Goal: Task Accomplishment & Management: Use online tool/utility

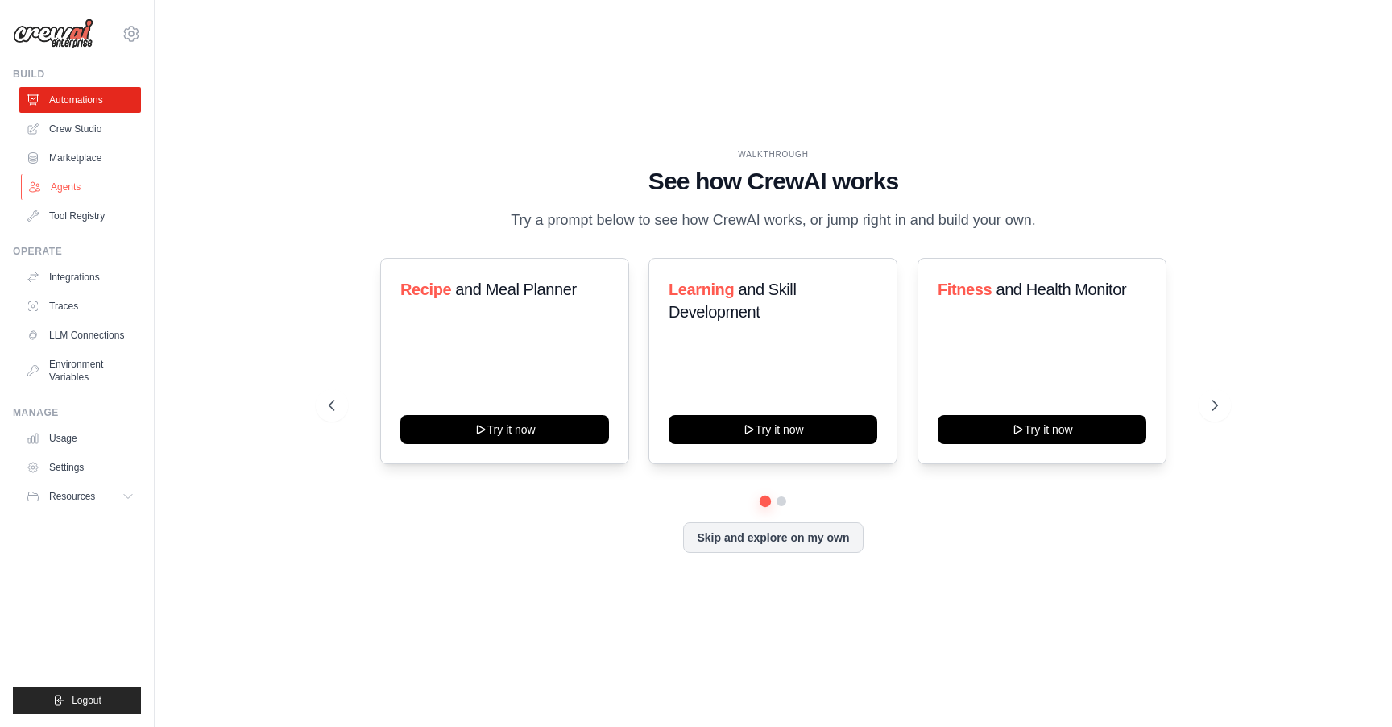
click at [76, 177] on link "Agents" at bounding box center [82, 187] width 122 height 26
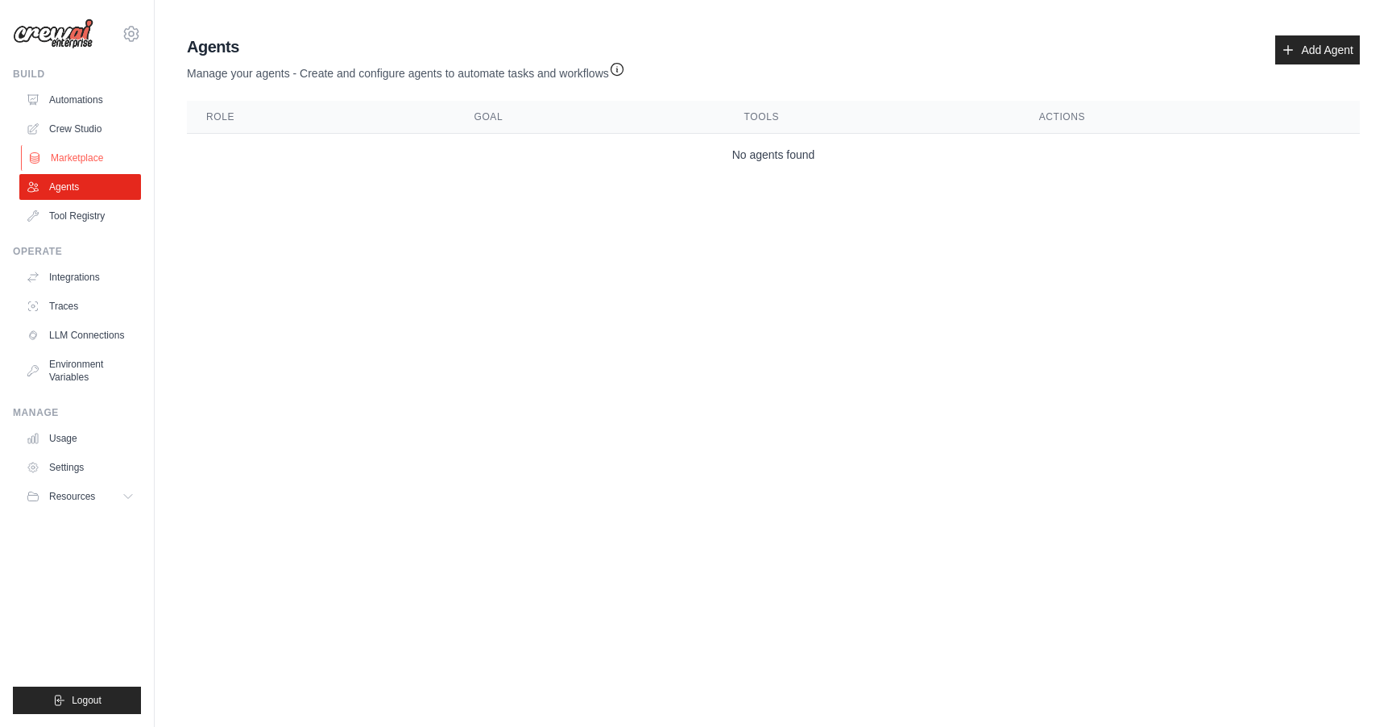
click at [81, 159] on link "Marketplace" at bounding box center [82, 158] width 122 height 26
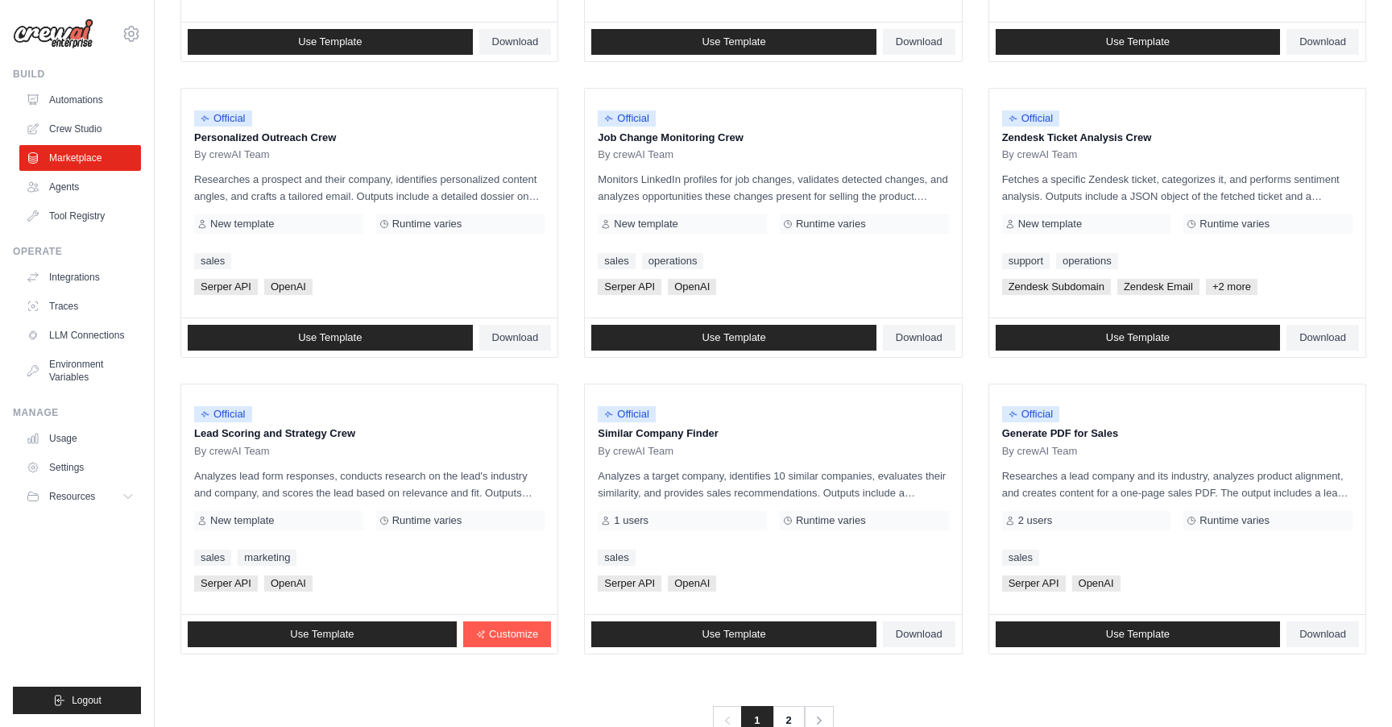
scroll to position [766, 0]
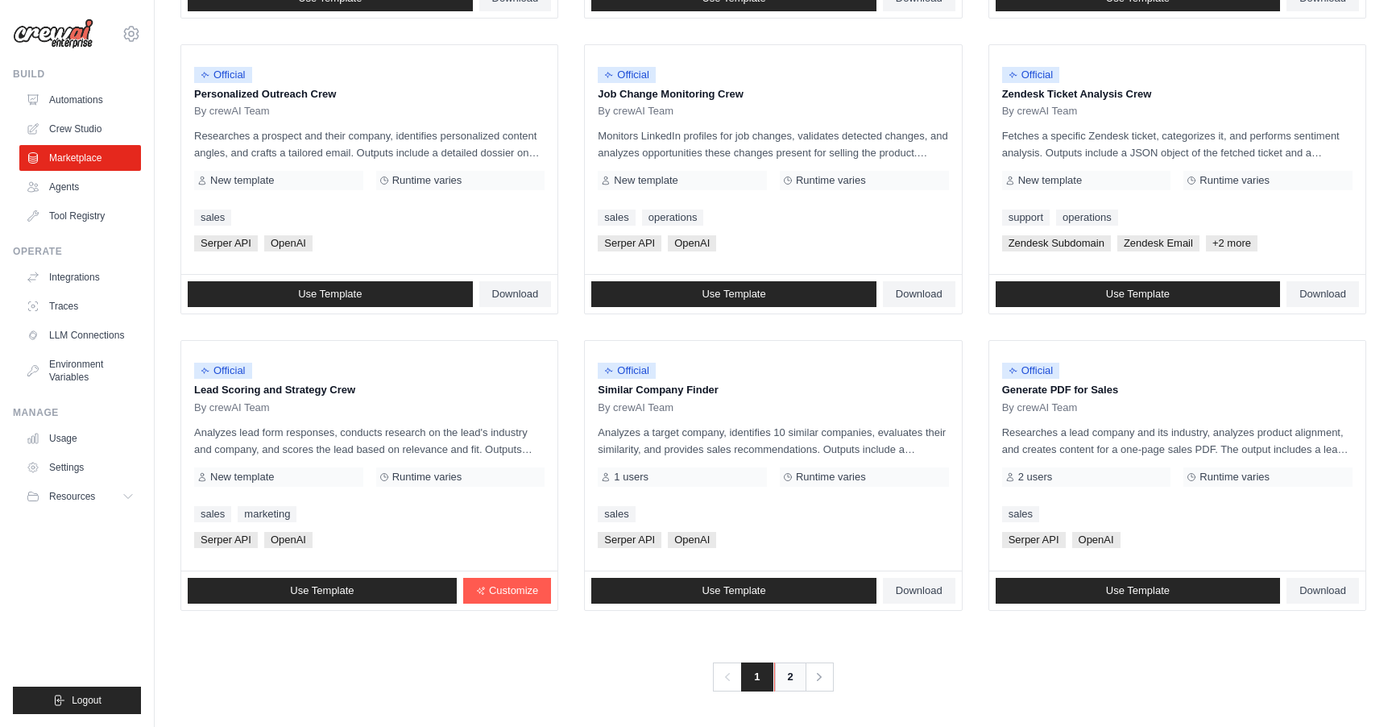
click at [784, 677] on link "2" at bounding box center [790, 676] width 32 height 29
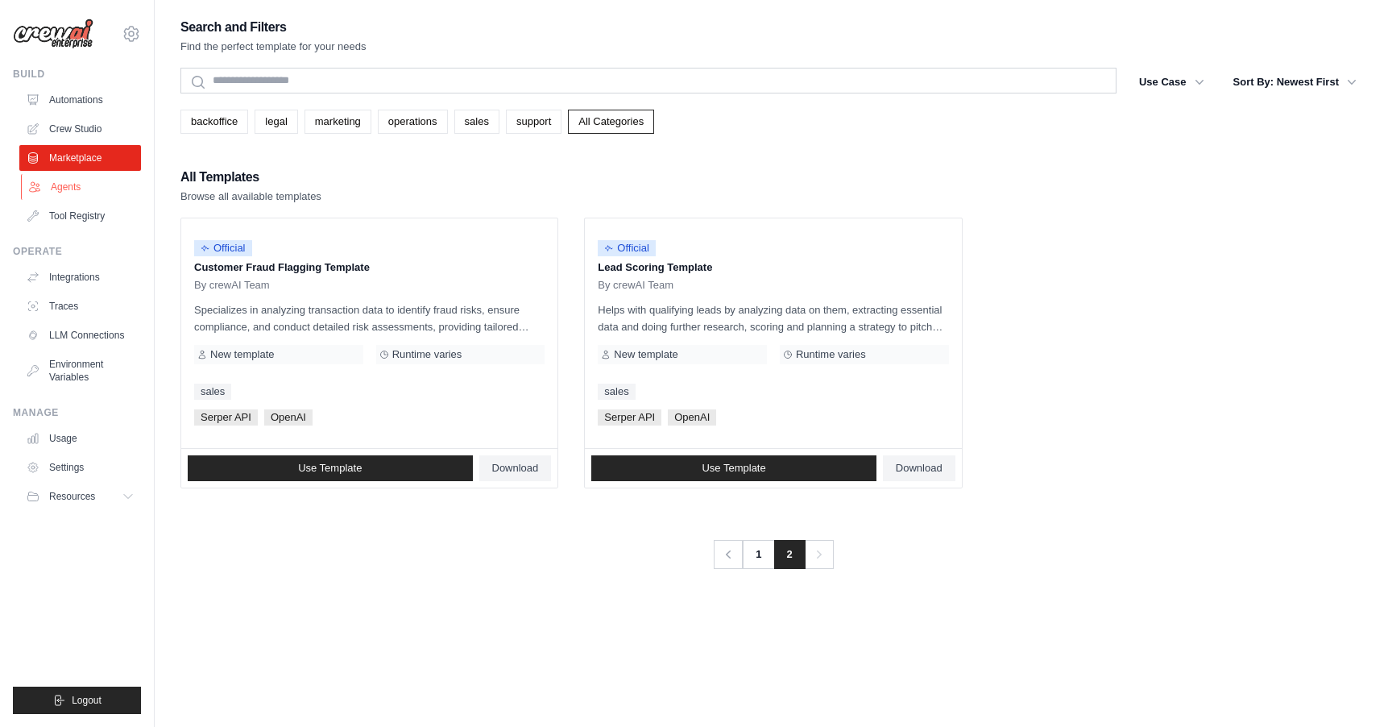
click at [88, 191] on link "Agents" at bounding box center [82, 187] width 122 height 26
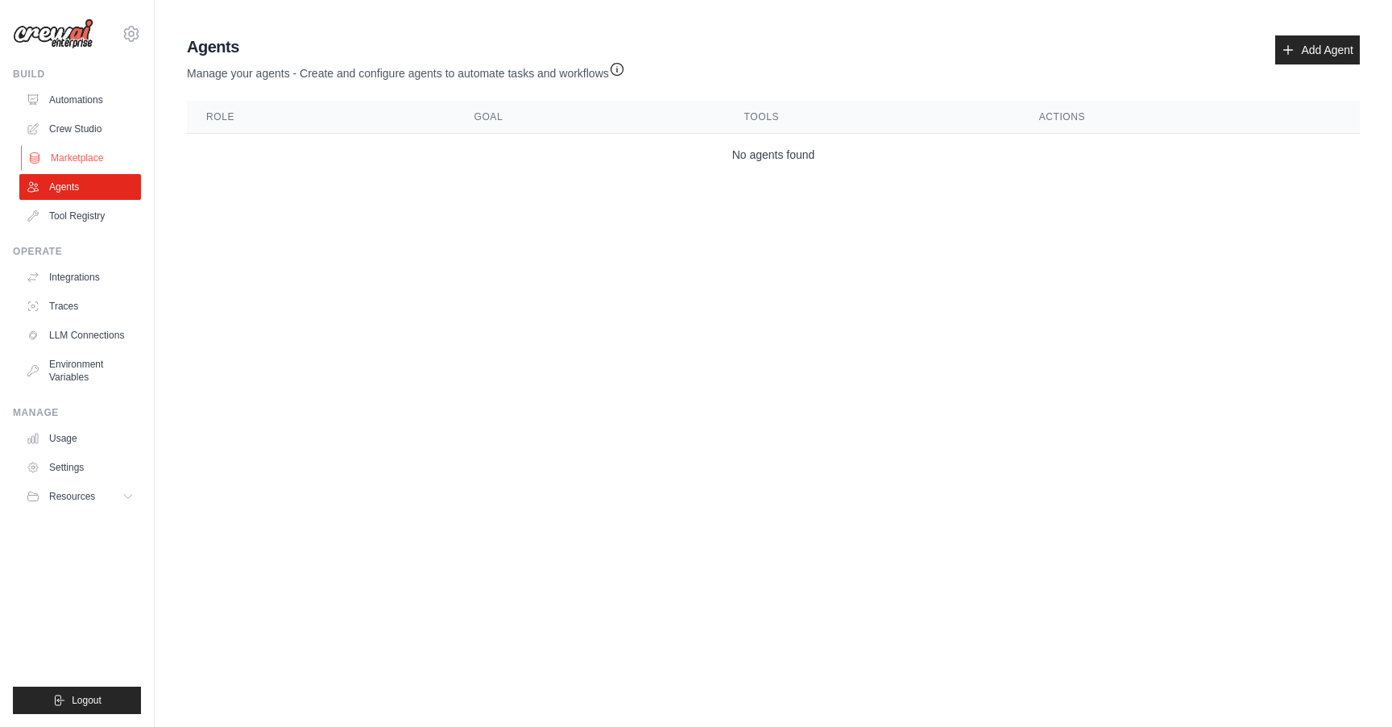
click at [89, 161] on link "Marketplace" at bounding box center [82, 158] width 122 height 26
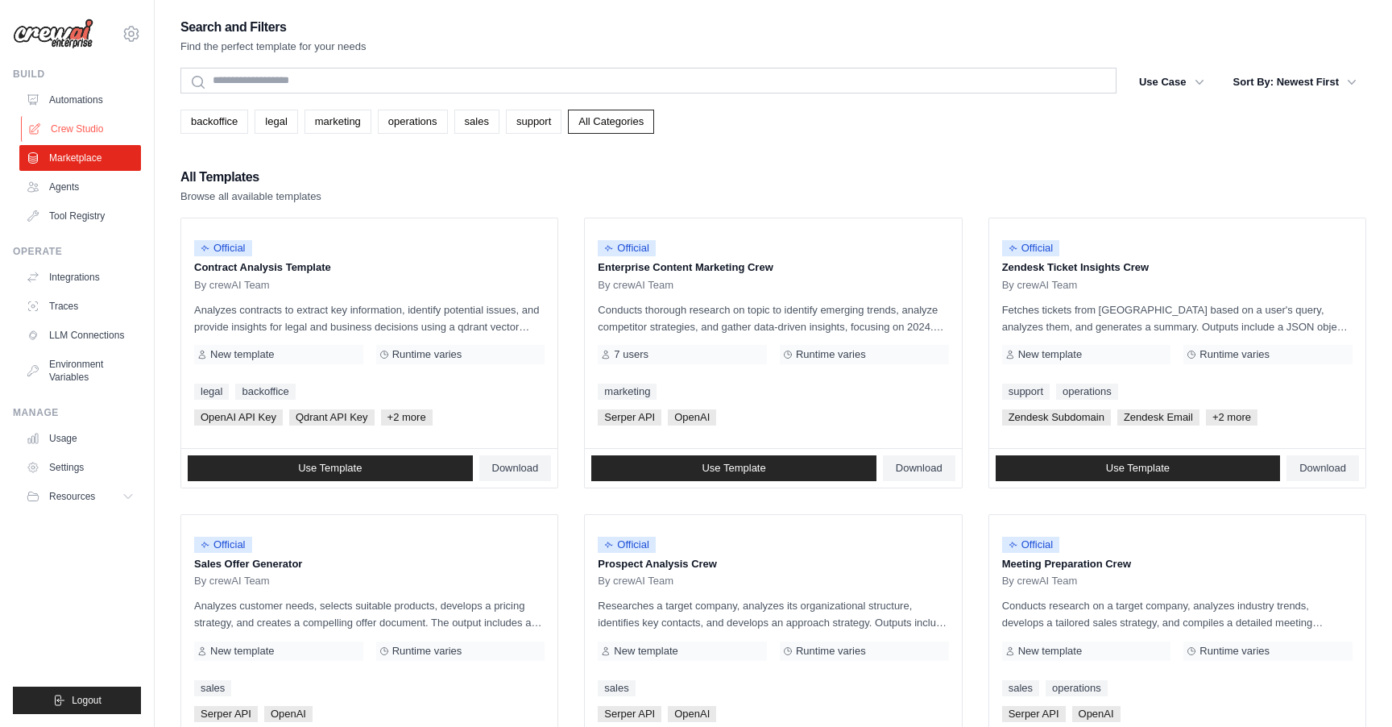
click at [92, 138] on link "Crew Studio" at bounding box center [82, 129] width 122 height 26
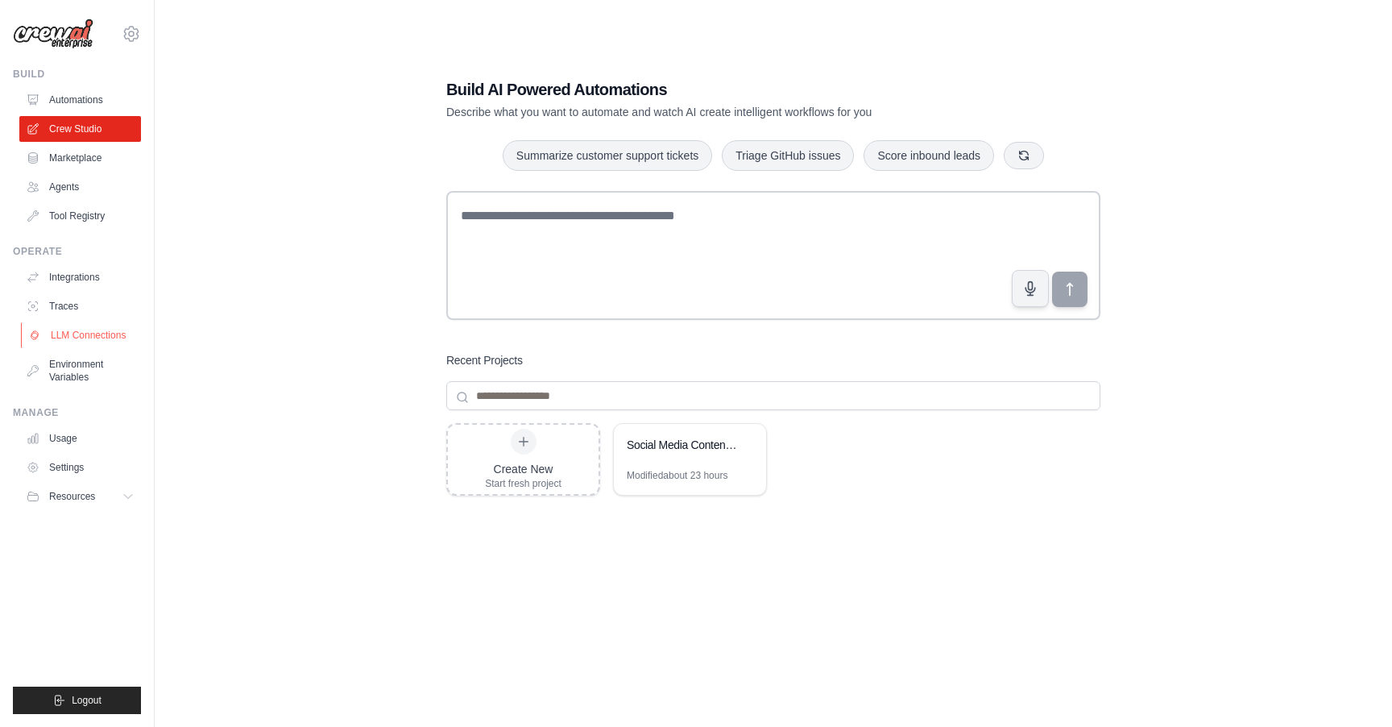
click at [92, 329] on link "LLM Connections" at bounding box center [82, 335] width 122 height 26
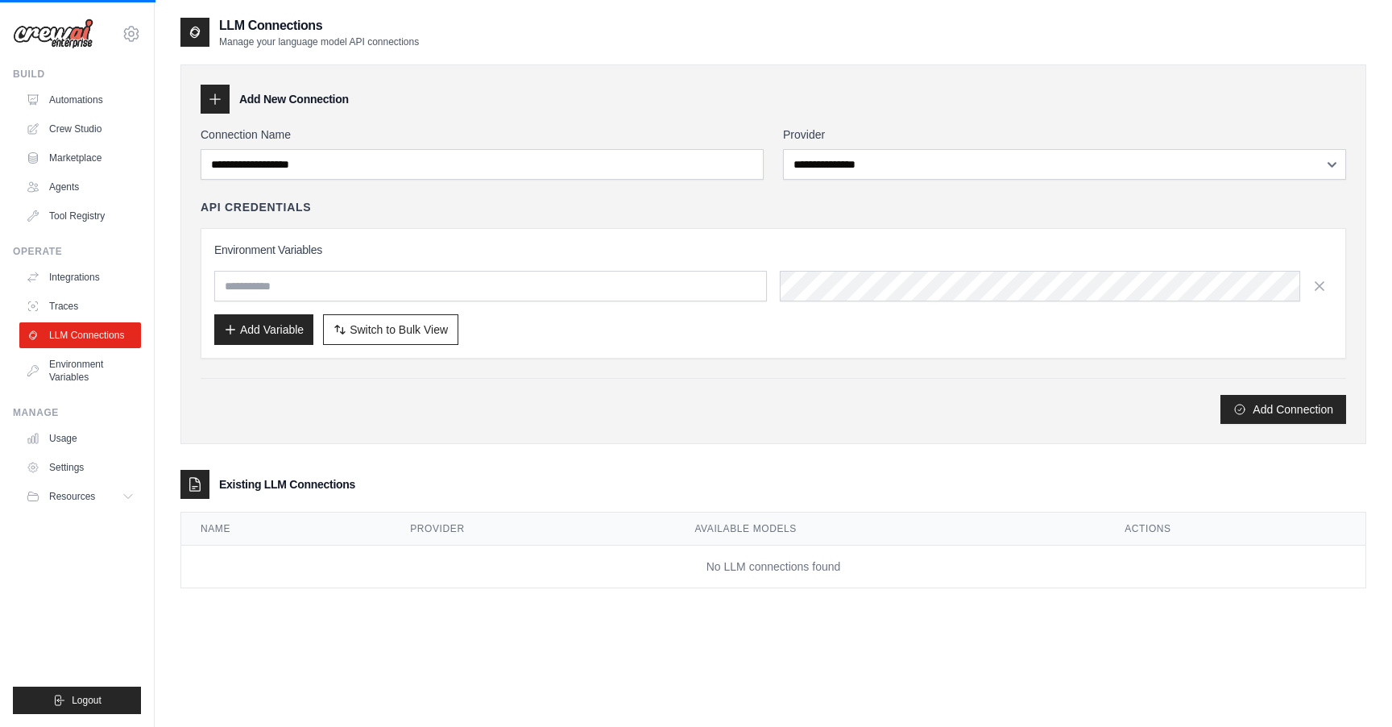
click at [115, 338] on link "LLM Connections" at bounding box center [80, 335] width 122 height 26
click at [106, 308] on link "Traces" at bounding box center [82, 306] width 122 height 26
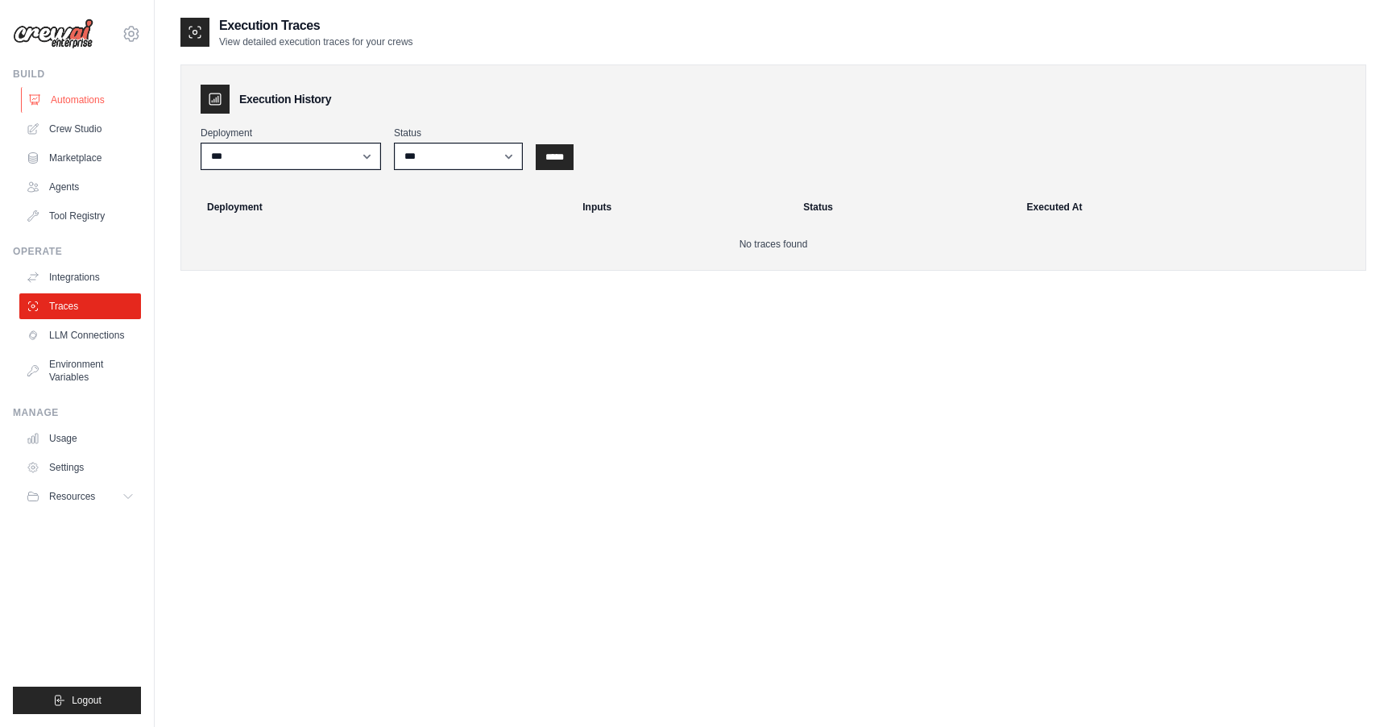
click at [98, 95] on link "Automations" at bounding box center [82, 100] width 122 height 26
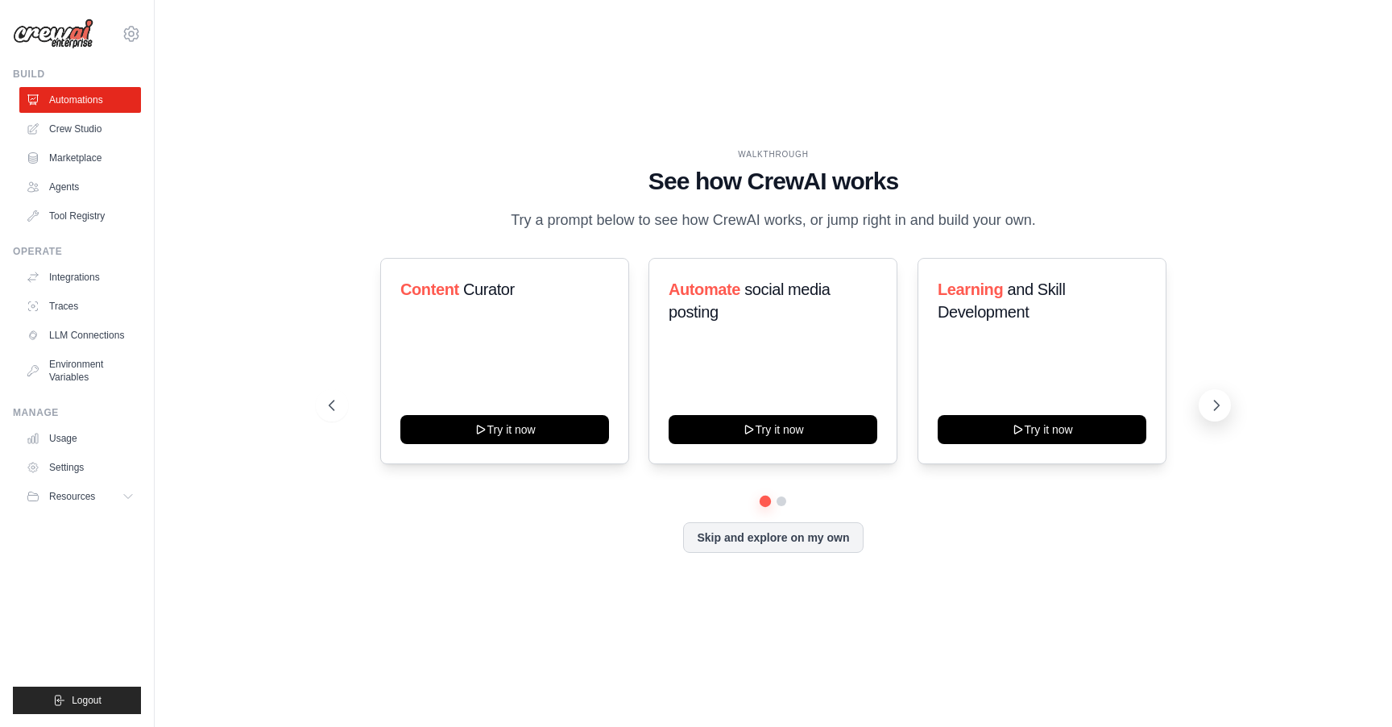
click at [1215, 412] on icon at bounding box center [1216, 405] width 16 height 16
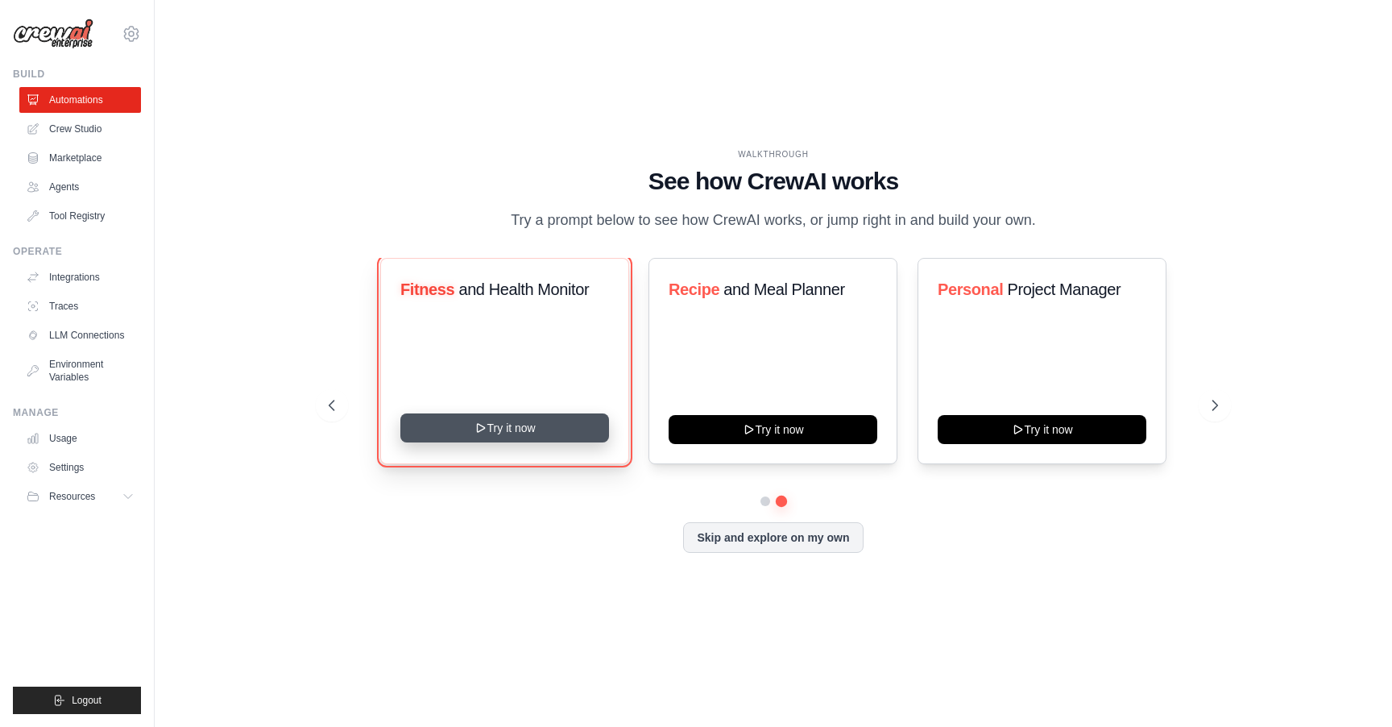
click at [524, 433] on button "Try it now" at bounding box center [504, 427] width 209 height 29
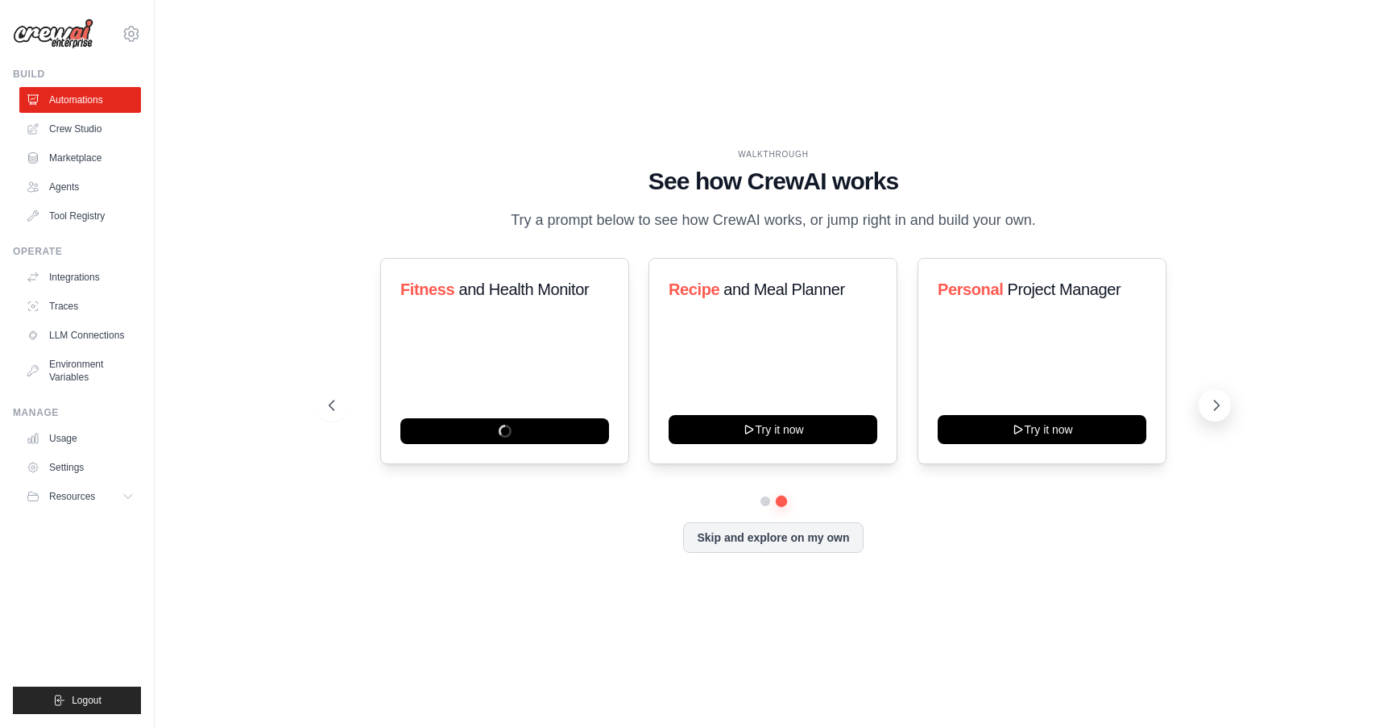
click at [1212, 406] on icon at bounding box center [1216, 405] width 16 height 16
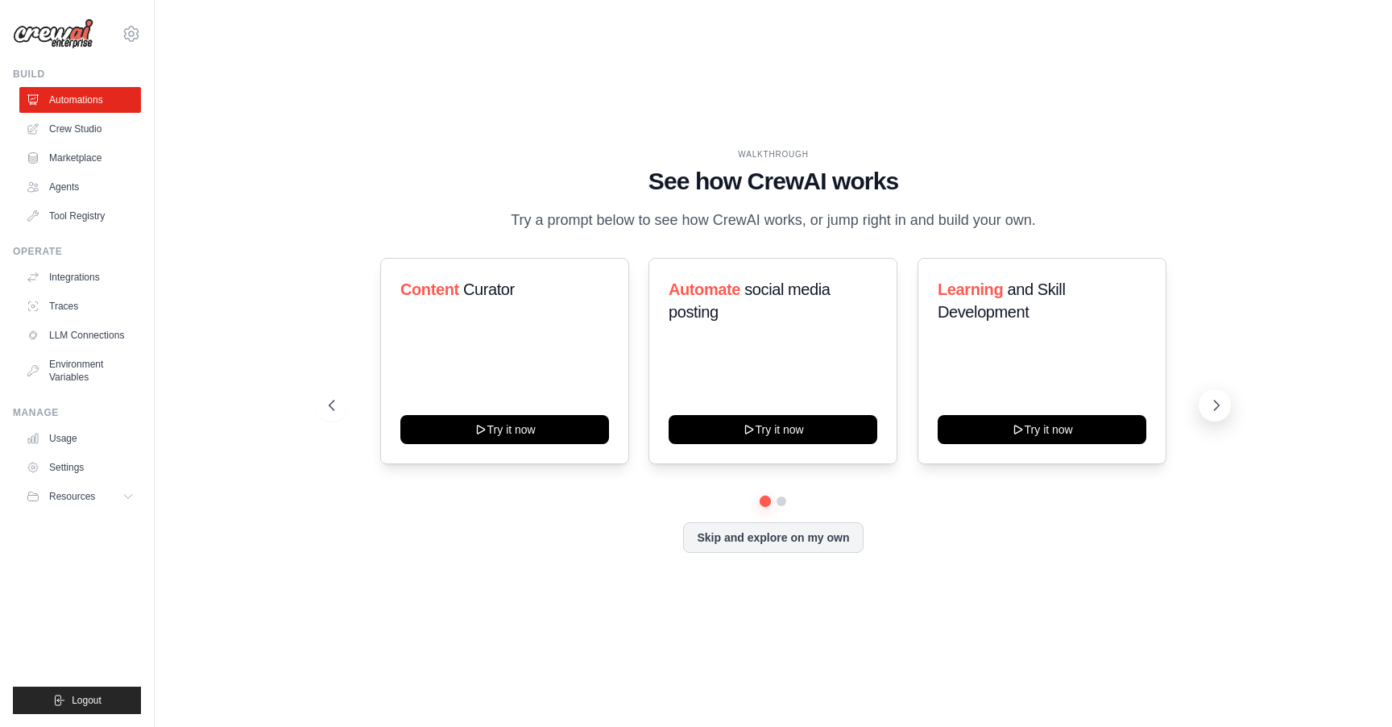
click at [1212, 406] on icon at bounding box center [1216, 405] width 16 height 16
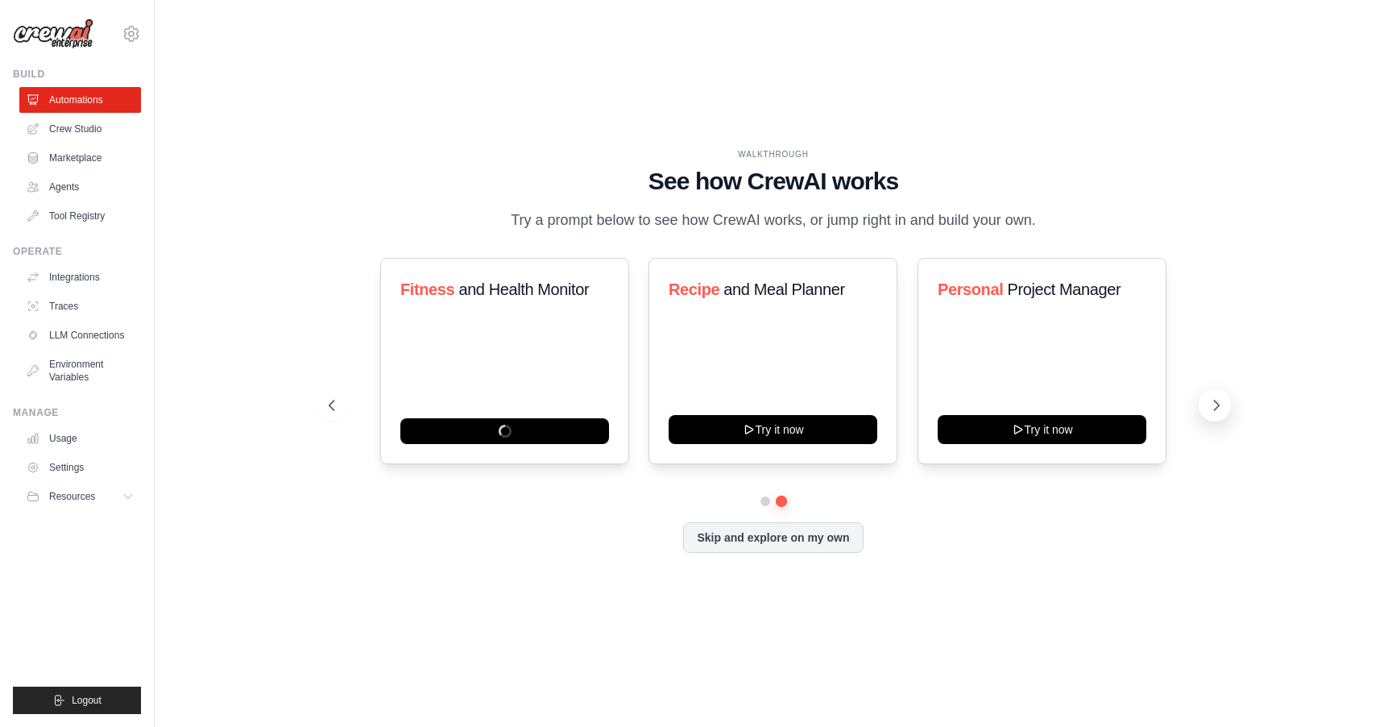
click at [1212, 406] on icon at bounding box center [1216, 405] width 16 height 16
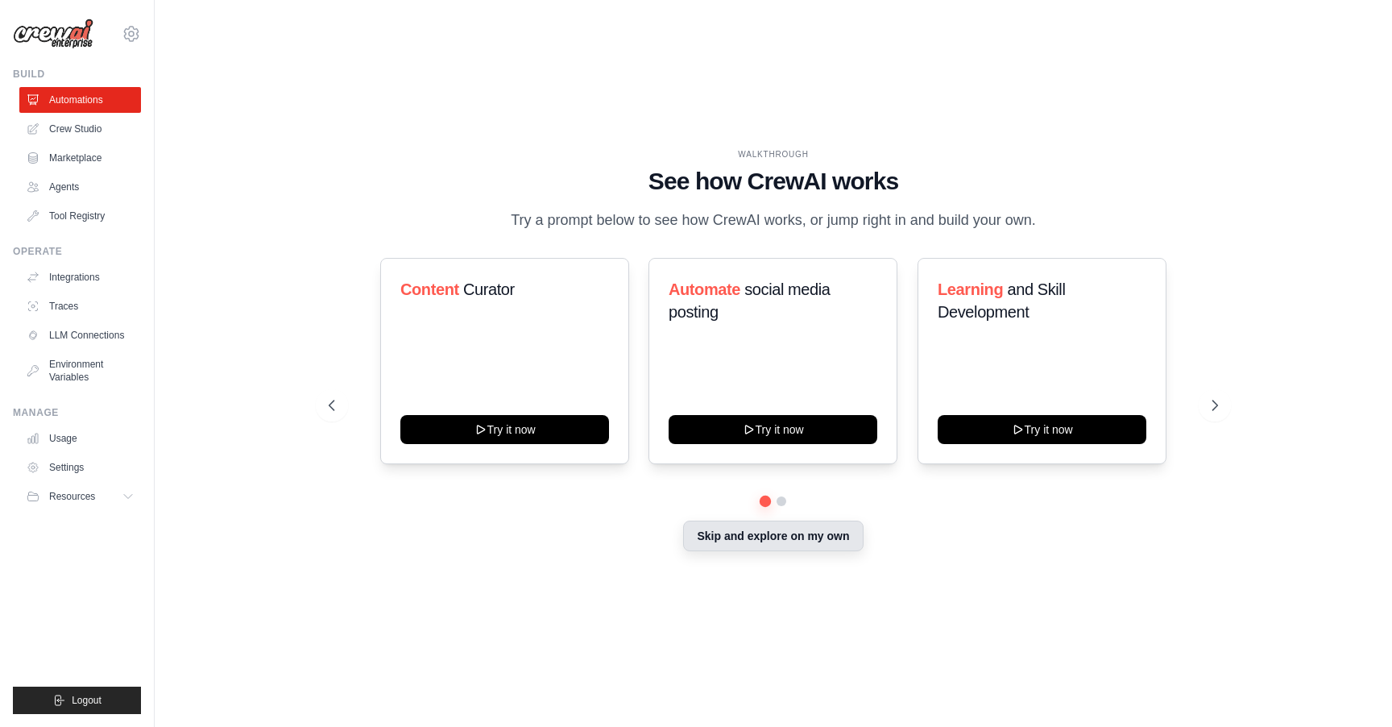
click at [814, 529] on button "Skip and explore on my own" at bounding box center [773, 535] width 180 height 31
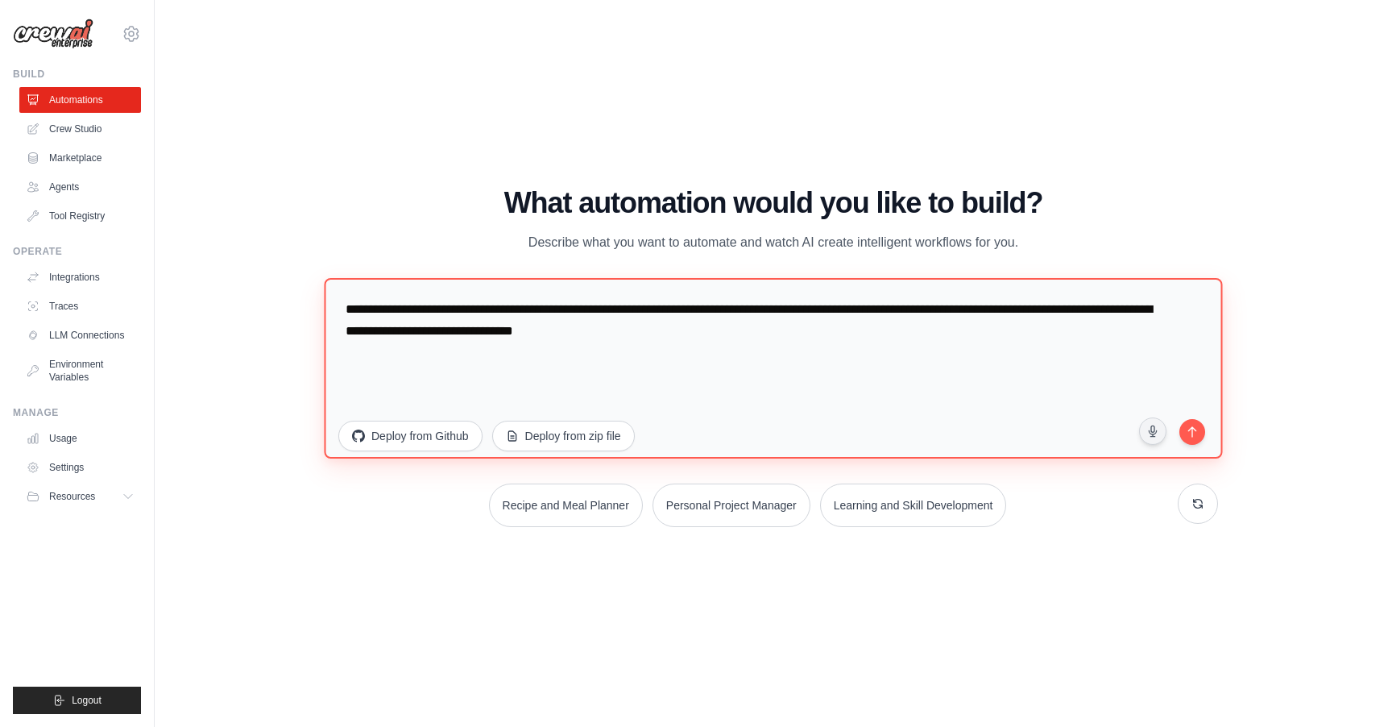
click at [818, 371] on textarea "**********" at bounding box center [773, 368] width 898 height 180
drag, startPoint x: 818, startPoint y: 371, endPoint x: 331, endPoint y: 303, distance: 492.0
click at [331, 303] on textarea "**********" at bounding box center [773, 368] width 898 height 180
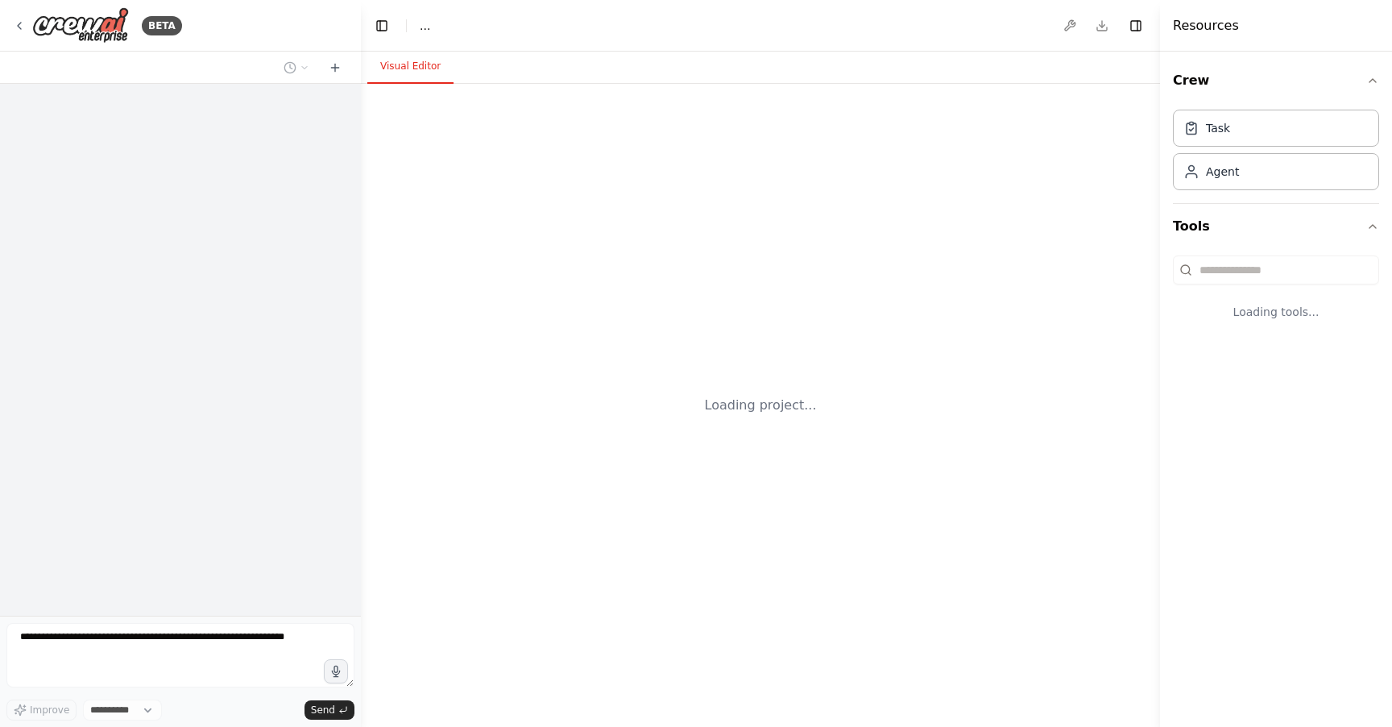
select select "****"
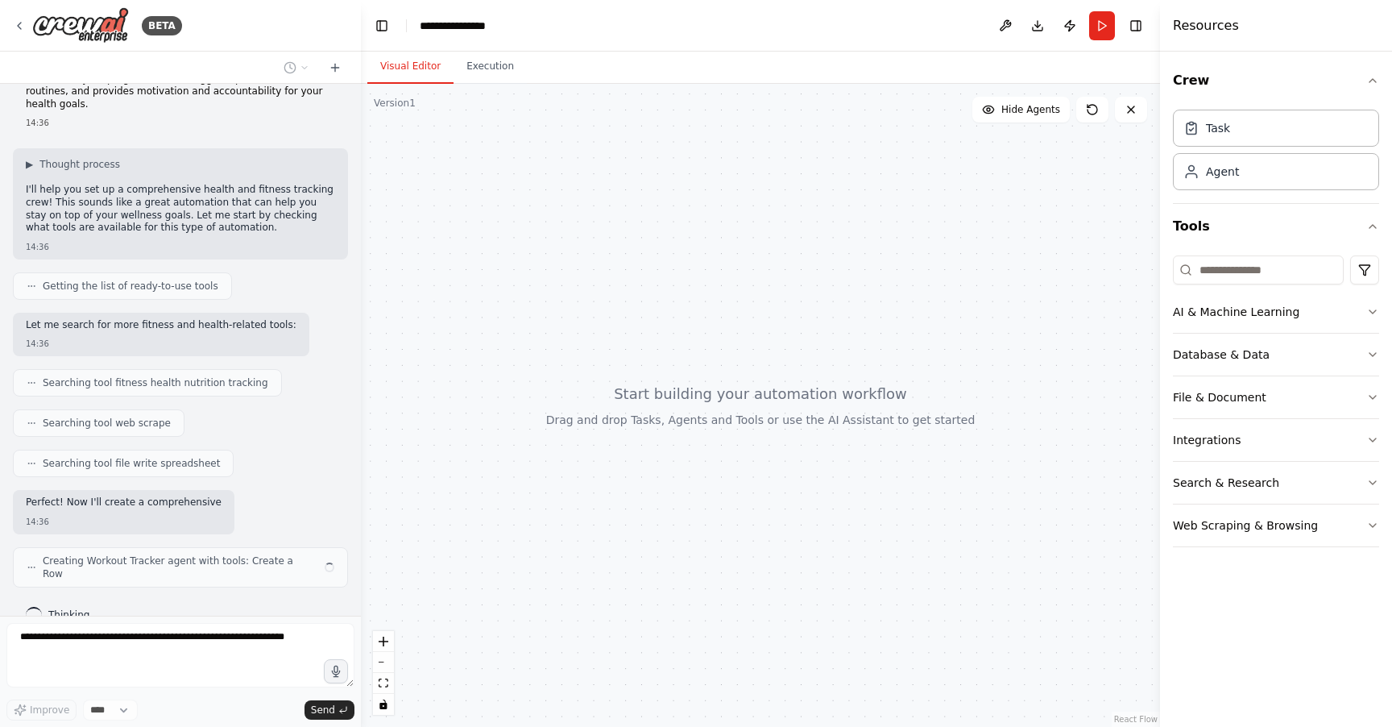
scroll to position [56, 0]
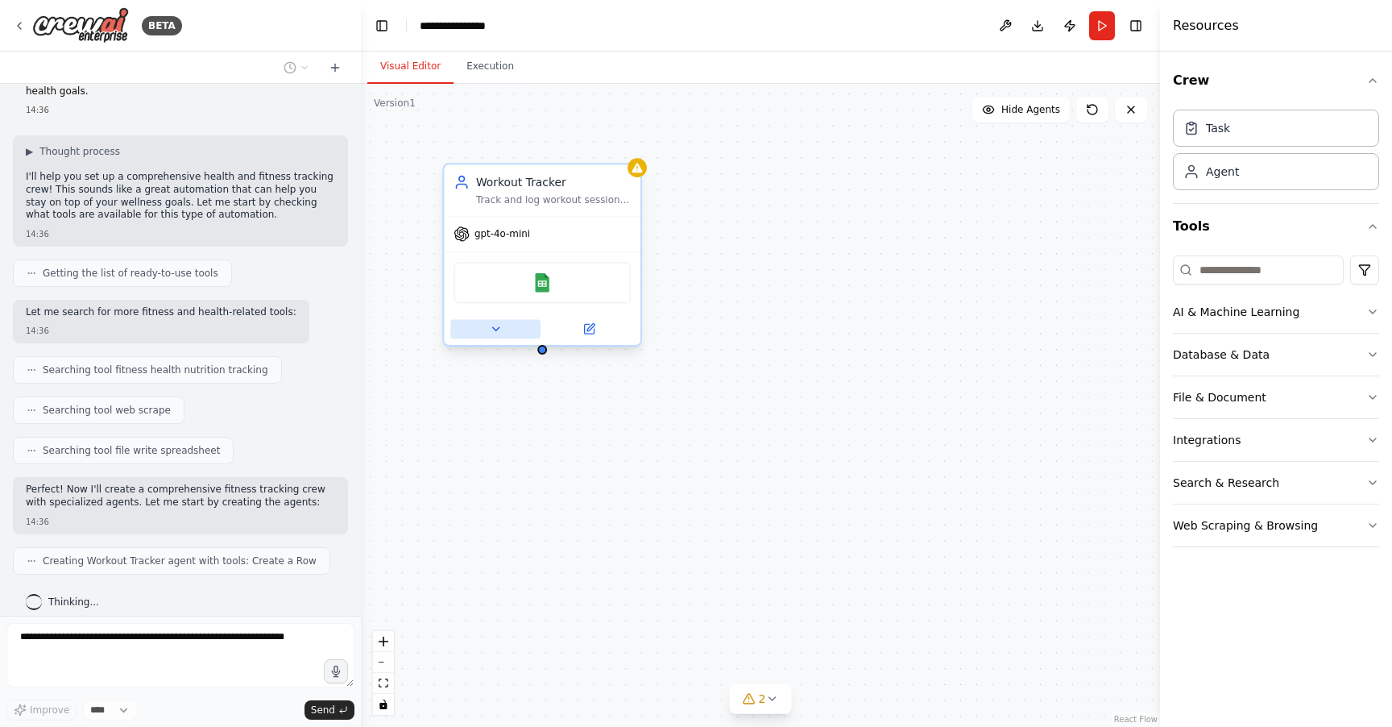
click at [495, 332] on icon at bounding box center [495, 328] width 13 height 13
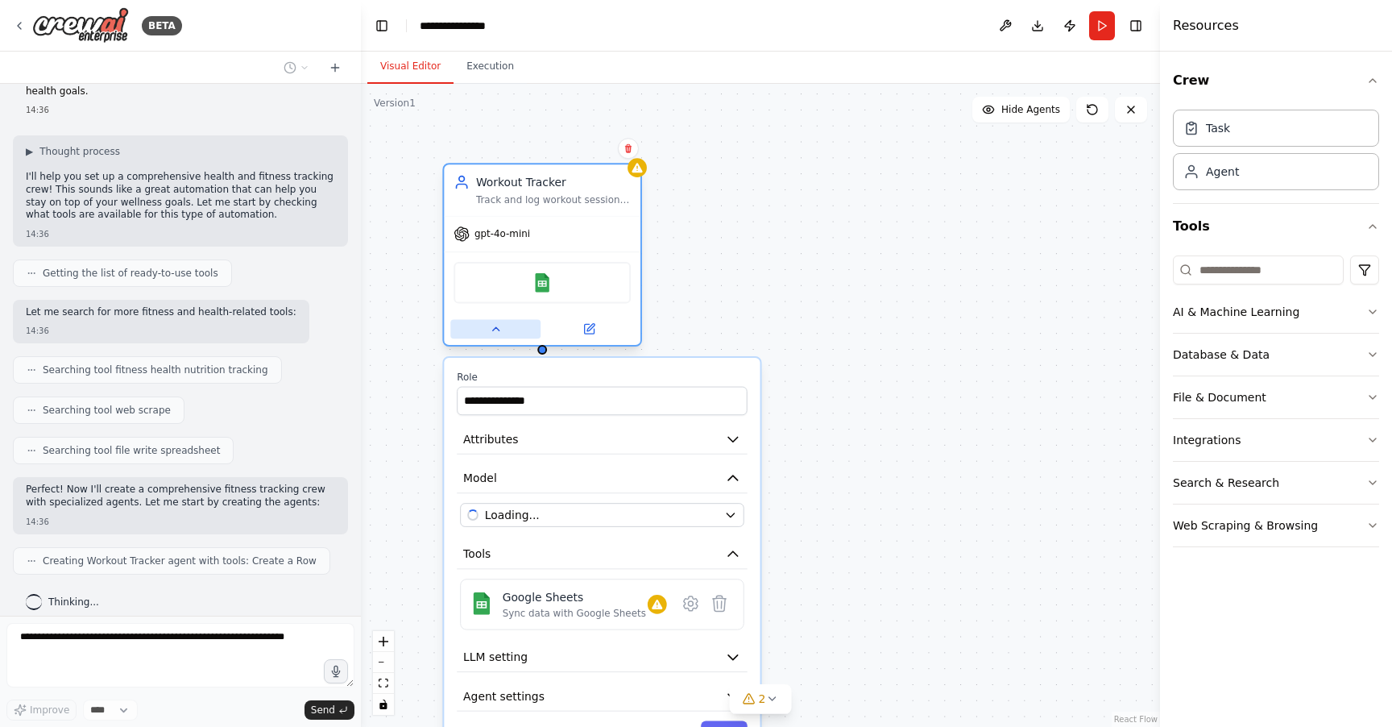
scroll to position [96, 0]
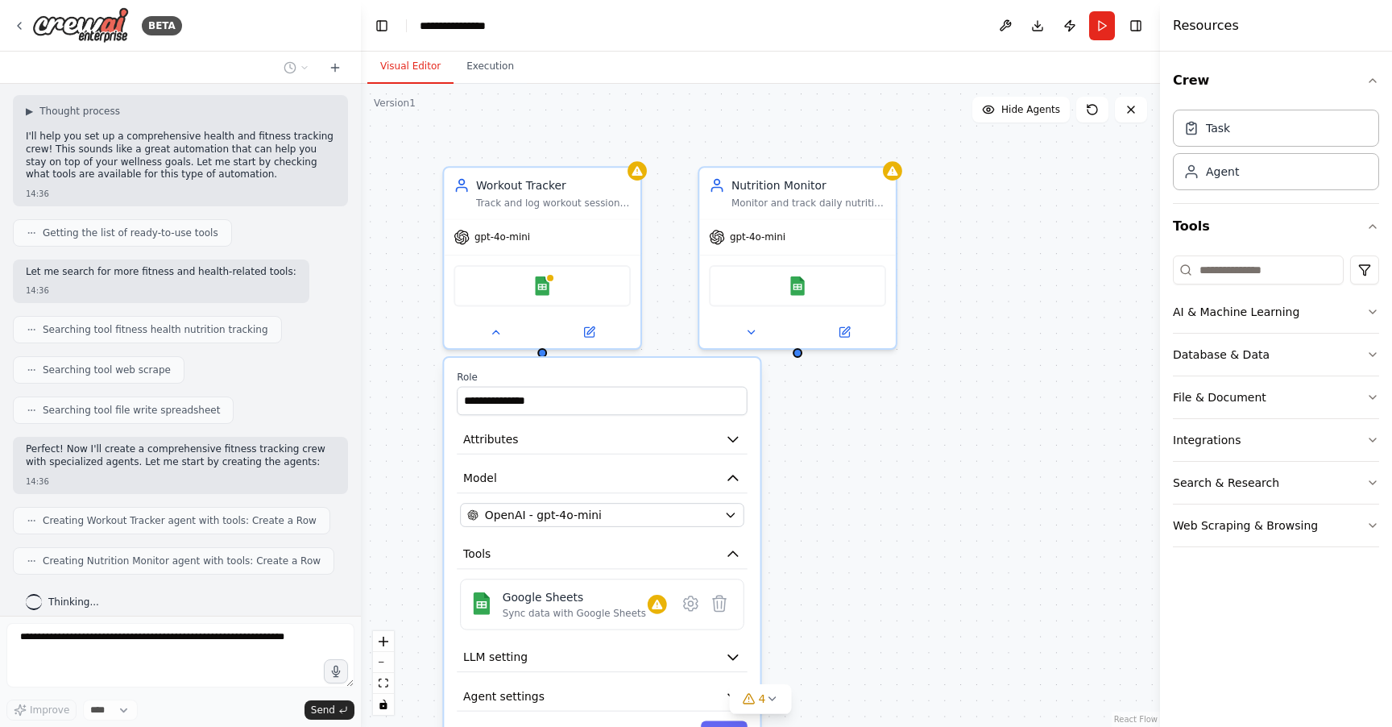
click at [659, 247] on div "**********" at bounding box center [760, 405] width 799 height 643
click at [804, 429] on div "**********" at bounding box center [760, 405] width 799 height 643
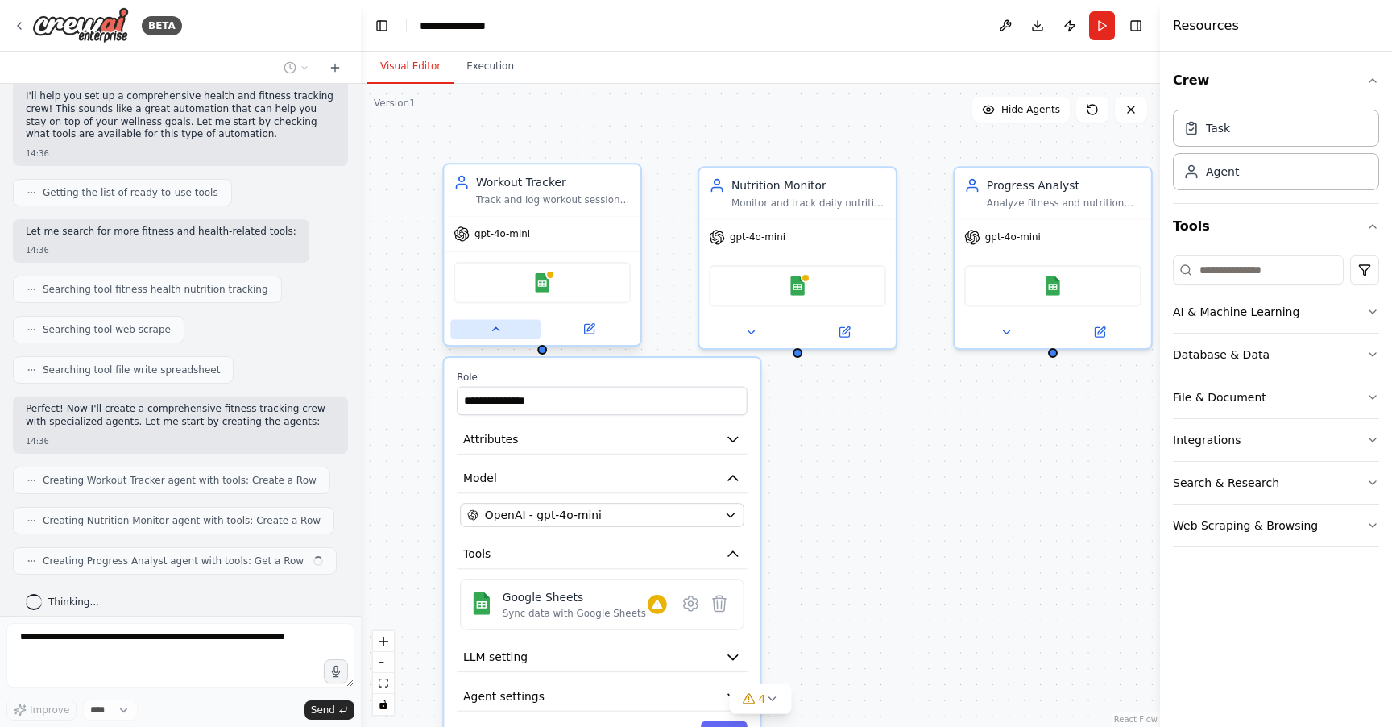
click at [491, 334] on icon at bounding box center [495, 328] width 13 height 13
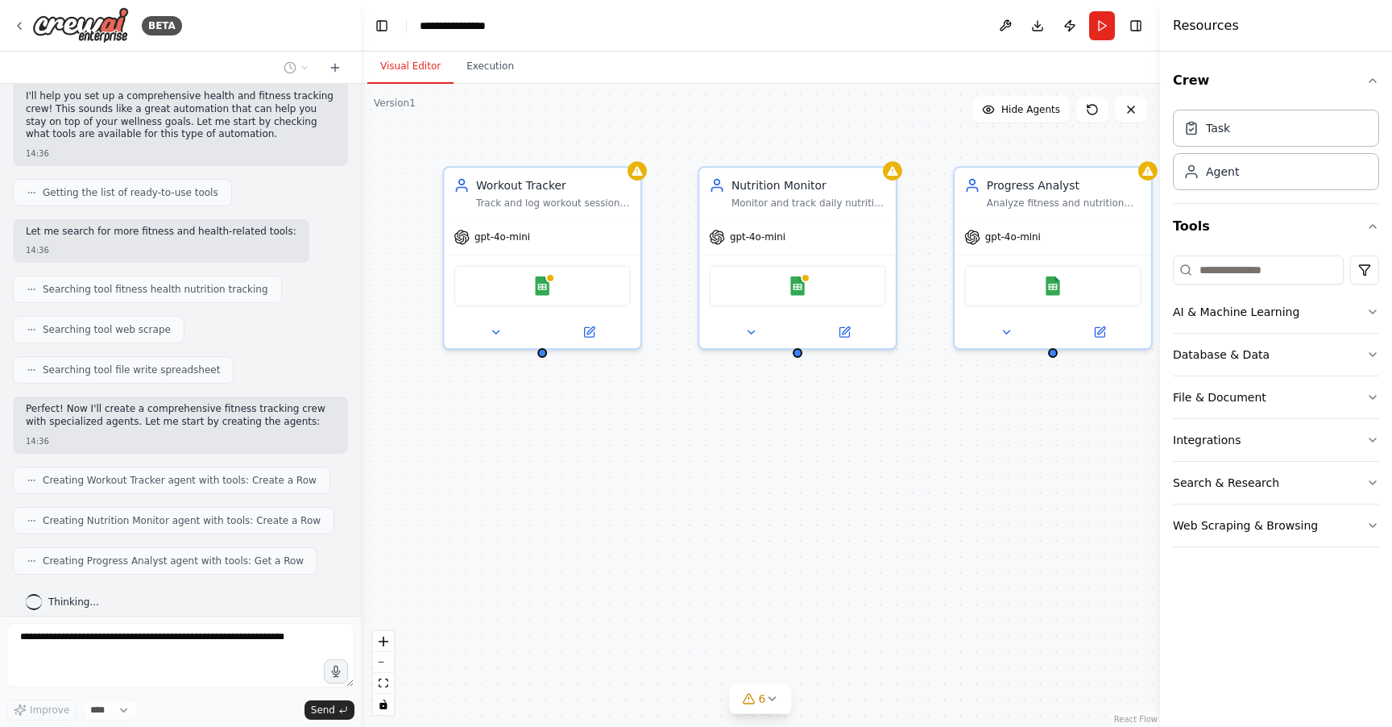
scroll to position [189, 0]
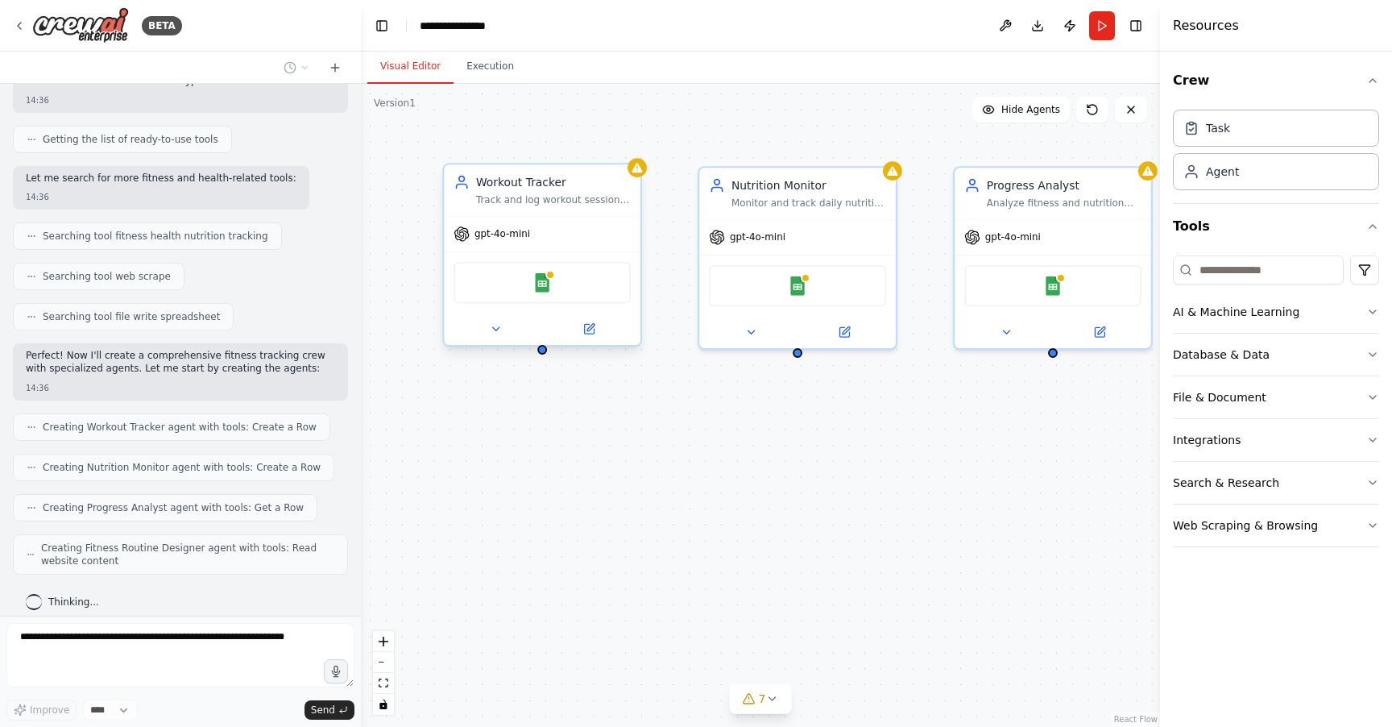
click at [588, 304] on div "Google Sheets" at bounding box center [542, 281] width 197 height 61
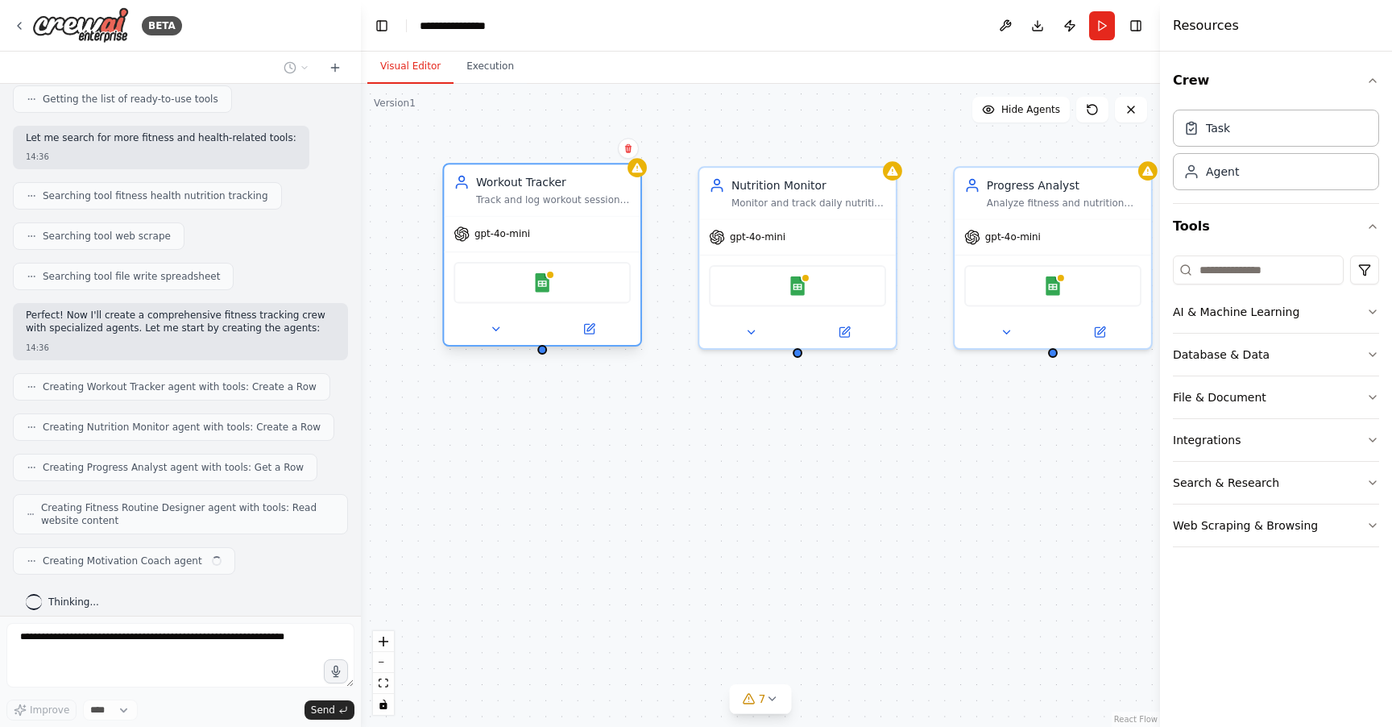
click at [588, 304] on div "Google Sheets" at bounding box center [542, 281] width 197 height 61
click at [590, 326] on icon at bounding box center [589, 327] width 7 height 7
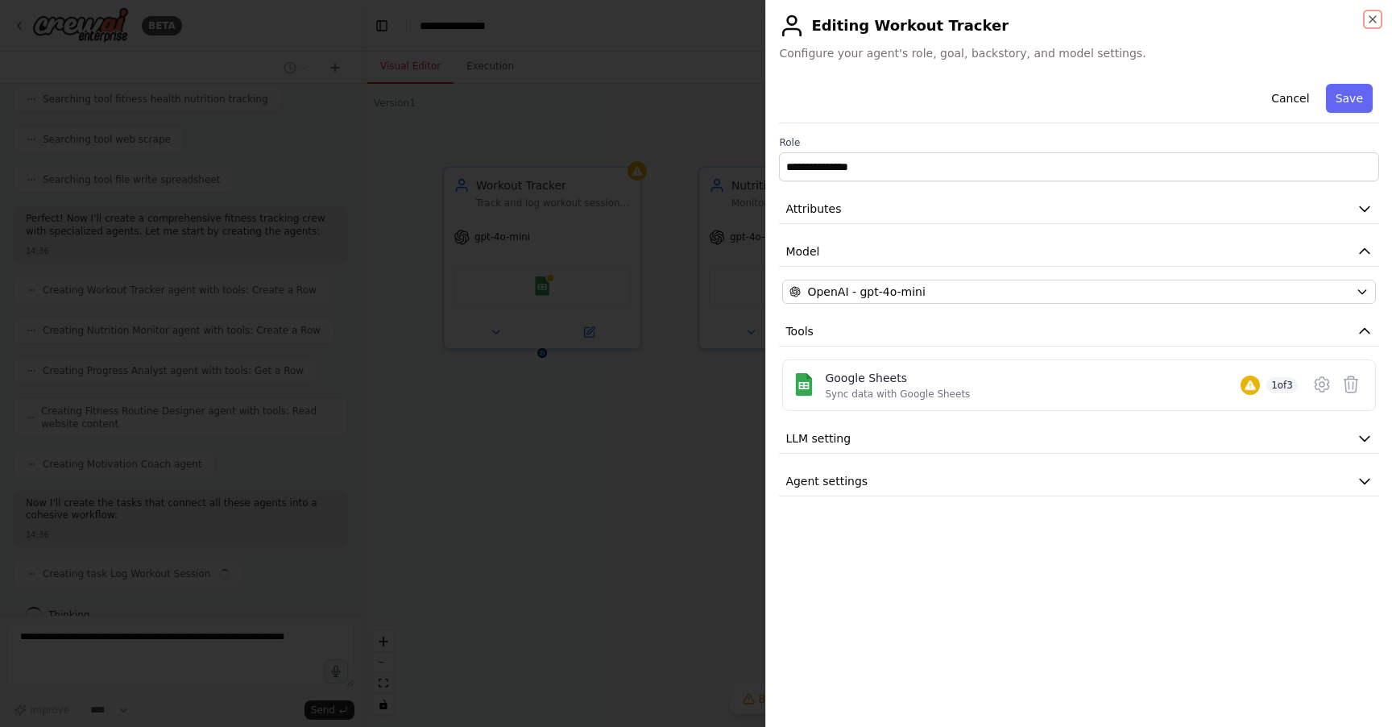
scroll to position [339, 0]
click at [905, 387] on div "Sync data with Google Sheets" at bounding box center [897, 393] width 145 height 13
click at [892, 436] on button "LLM setting" at bounding box center [1079, 439] width 600 height 30
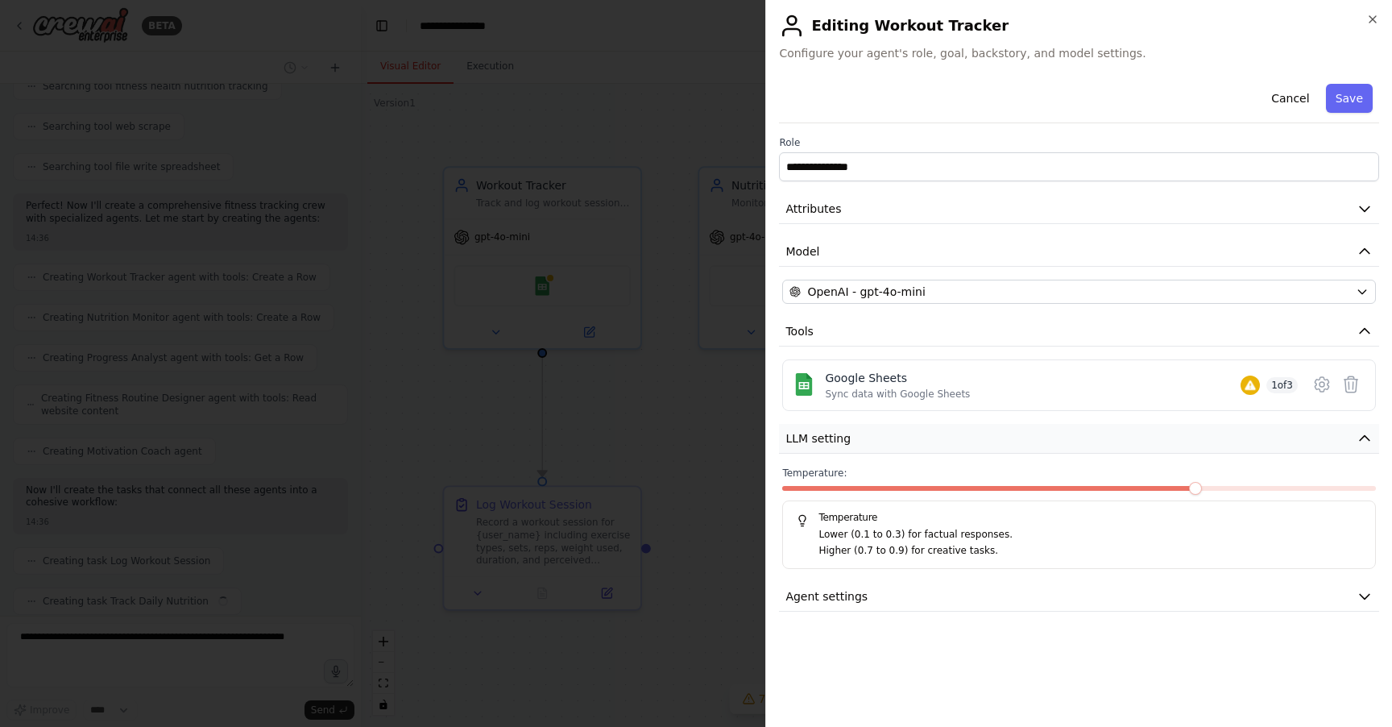
scroll to position [379, 0]
click at [871, 593] on button "Agent settings" at bounding box center [1079, 597] width 600 height 30
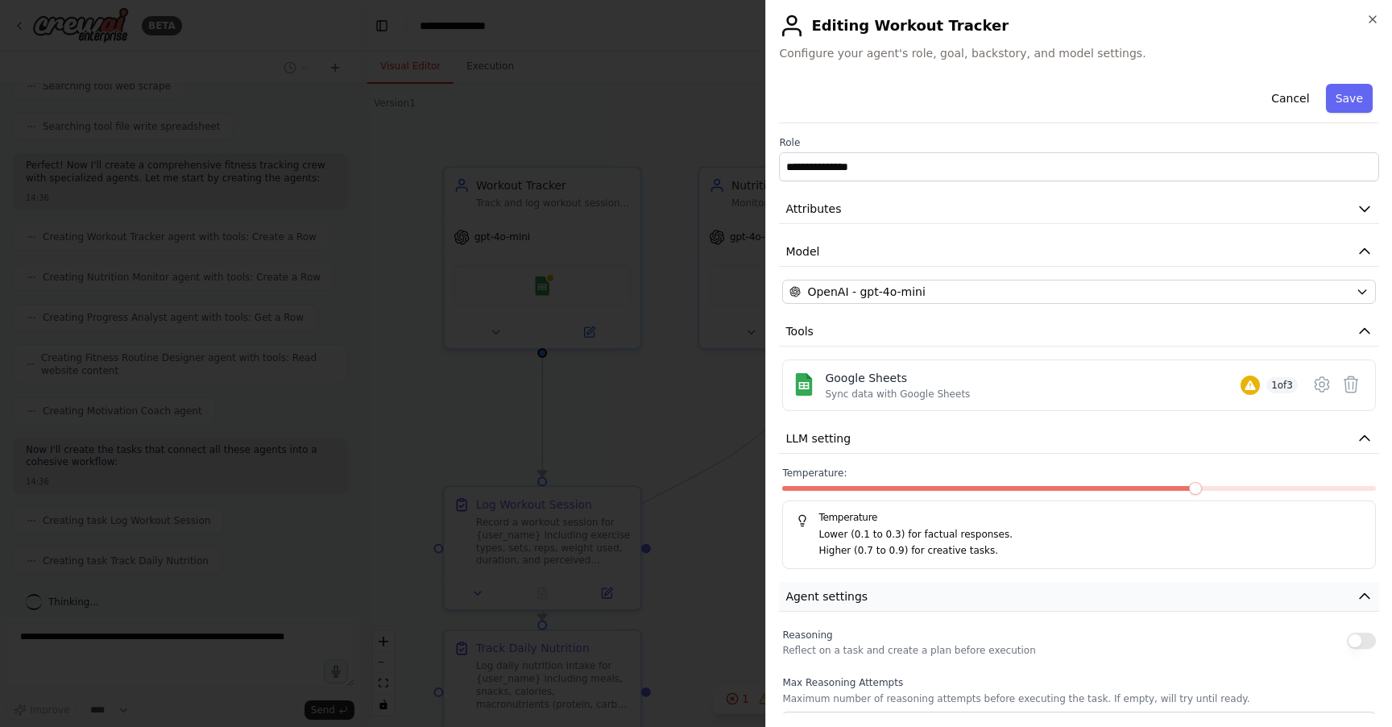
scroll to position [420, 0]
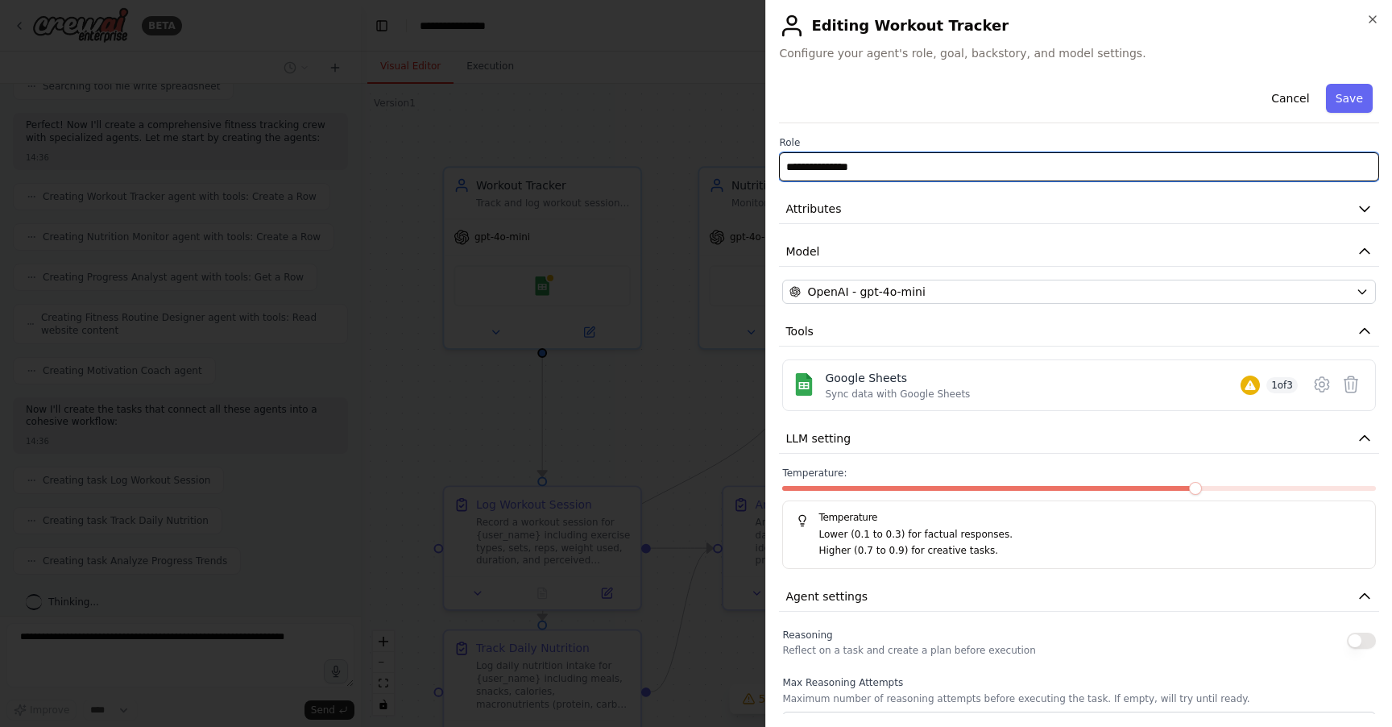
click at [877, 155] on input "**********" at bounding box center [1079, 166] width 600 height 29
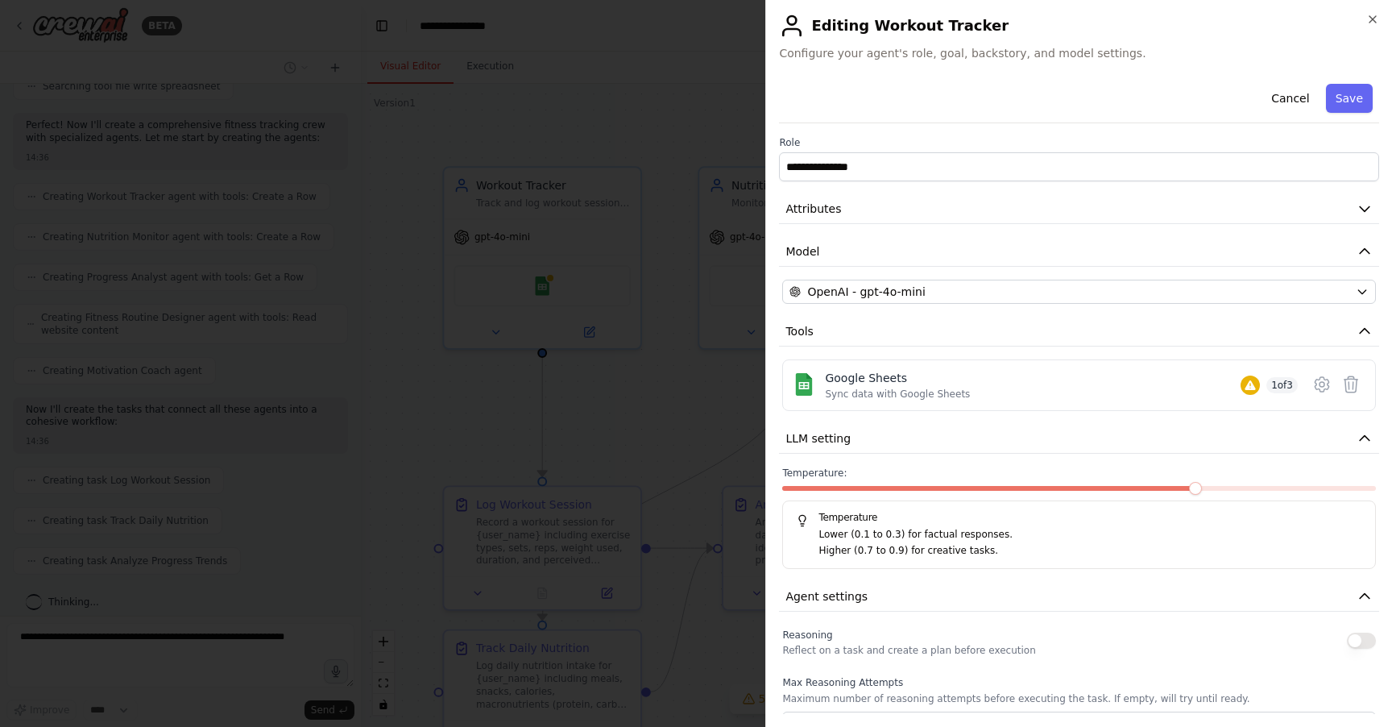
click at [665, 187] on div at bounding box center [696, 363] width 1392 height 727
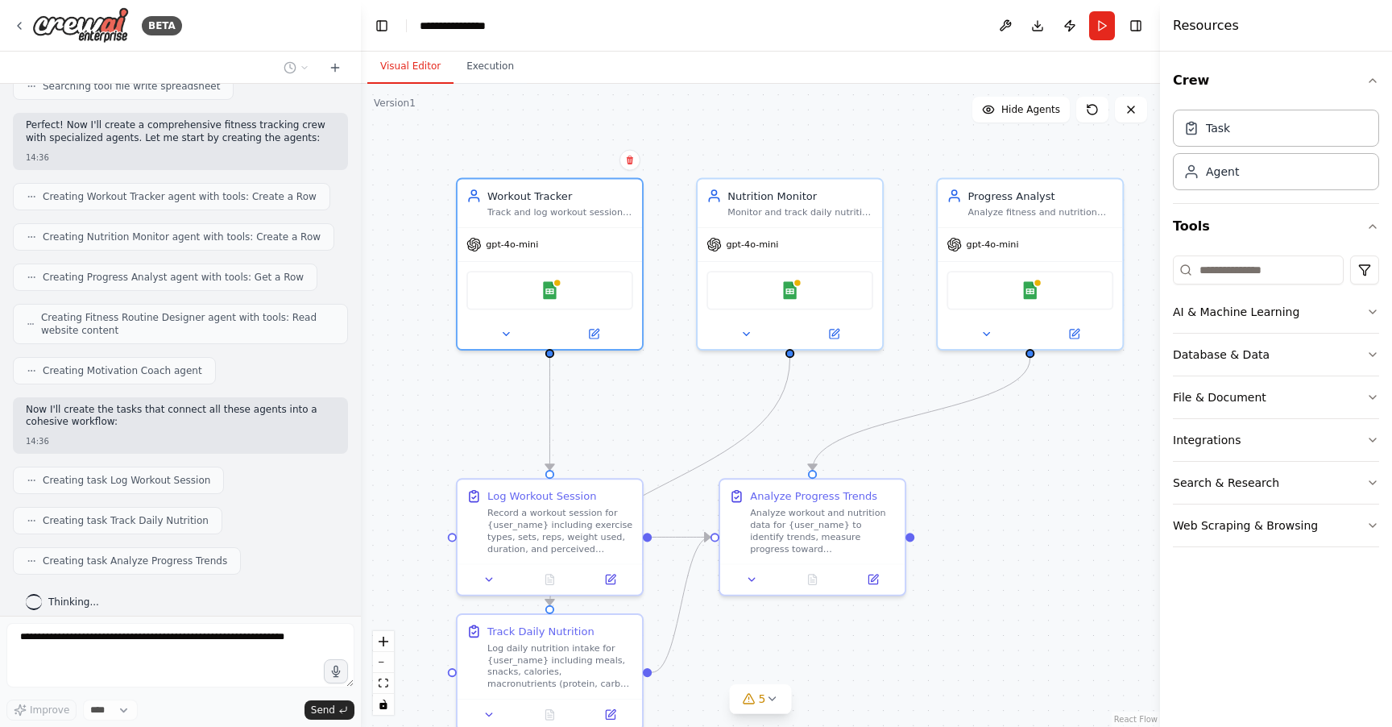
scroll to position [460, 0]
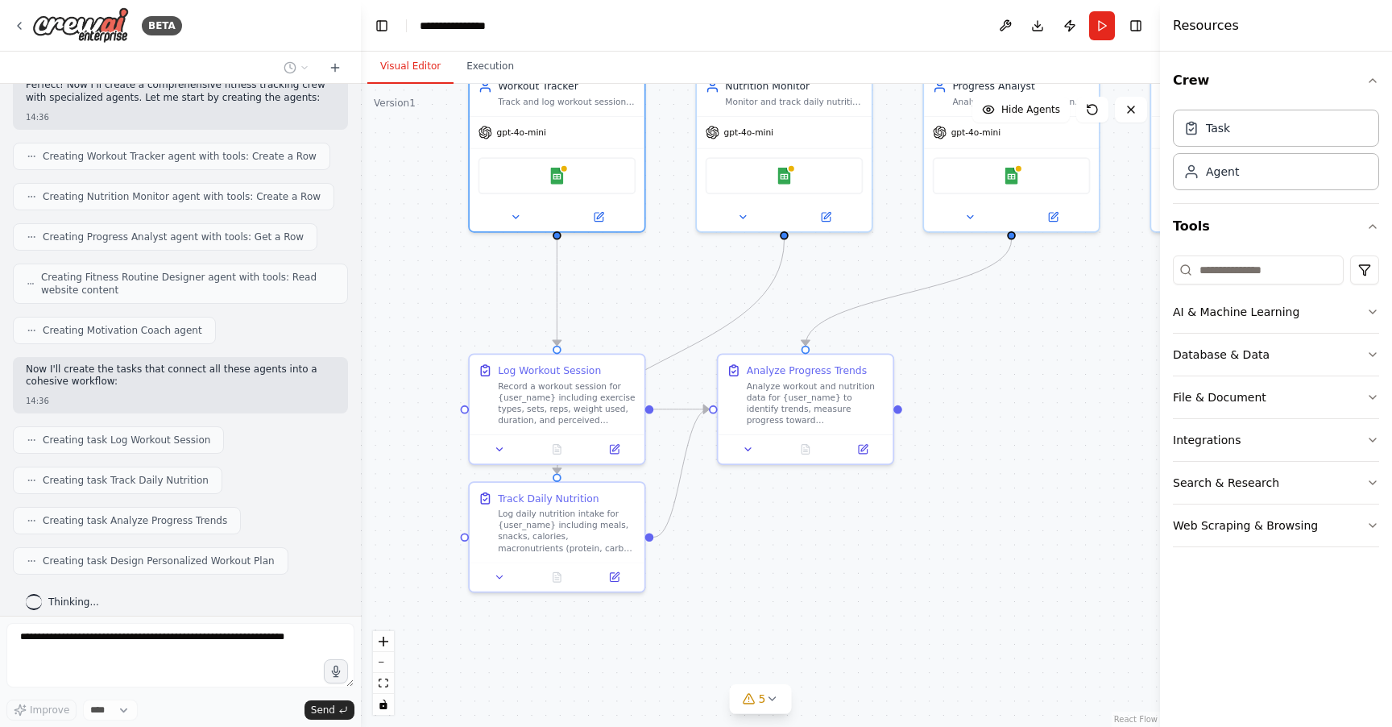
drag, startPoint x: 666, startPoint y: 404, endPoint x: 667, endPoint y: 284, distance: 119.2
click at [667, 284] on div ".deletable-edge-delete-btn { width: 20px; height: 20px; border: 0px solid #ffff…" at bounding box center [760, 405] width 799 height 643
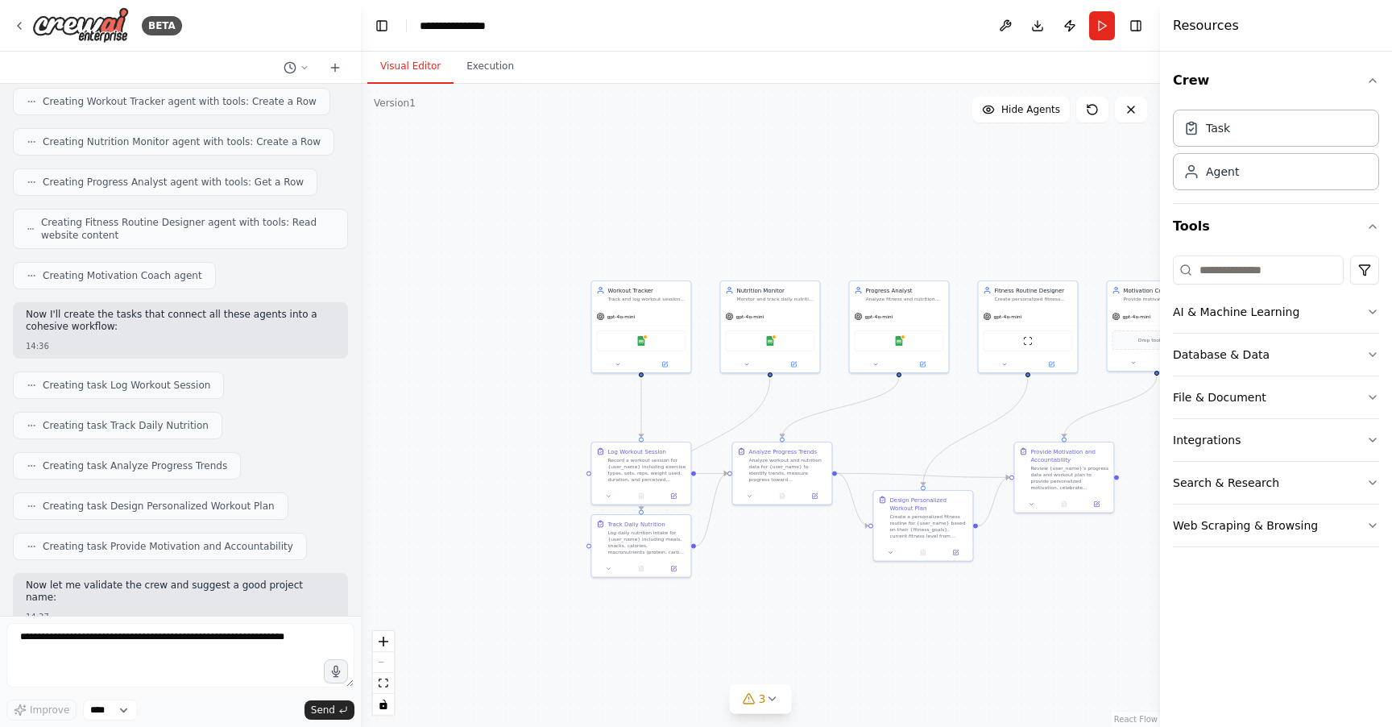
scroll to position [597, 0]
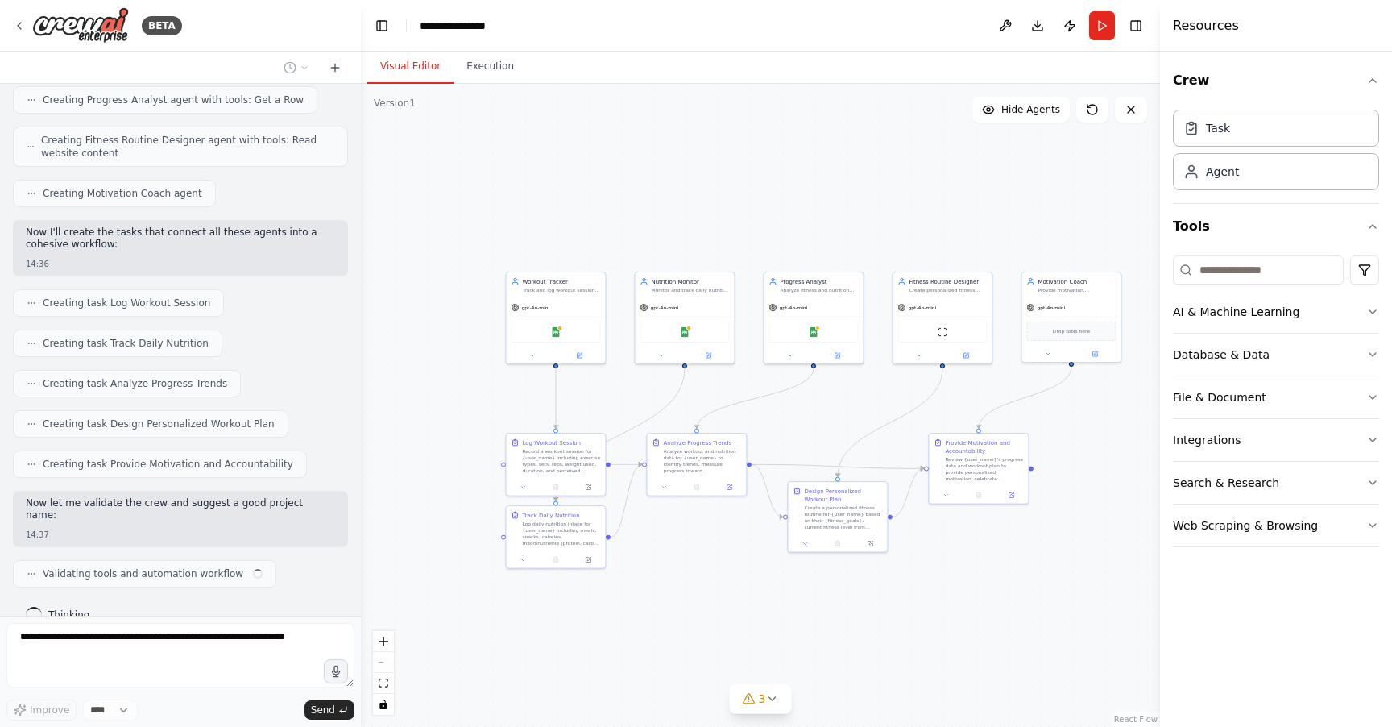
drag, startPoint x: 797, startPoint y: 569, endPoint x: 711, endPoint y: 560, distance: 85.8
click at [711, 560] on div ".deletable-edge-delete-btn { width: 20px; height: 20px; border: 0px solid #ffff…" at bounding box center [760, 405] width 799 height 643
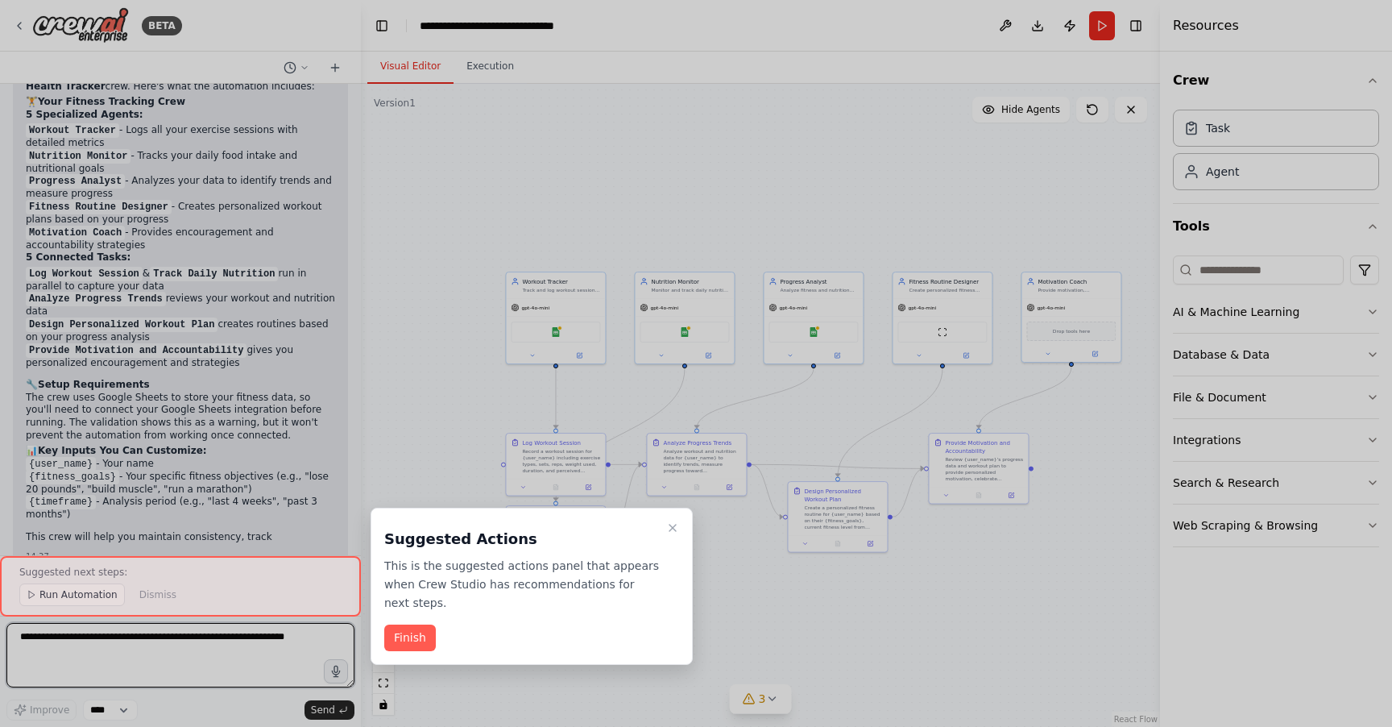
scroll to position [1189, 0]
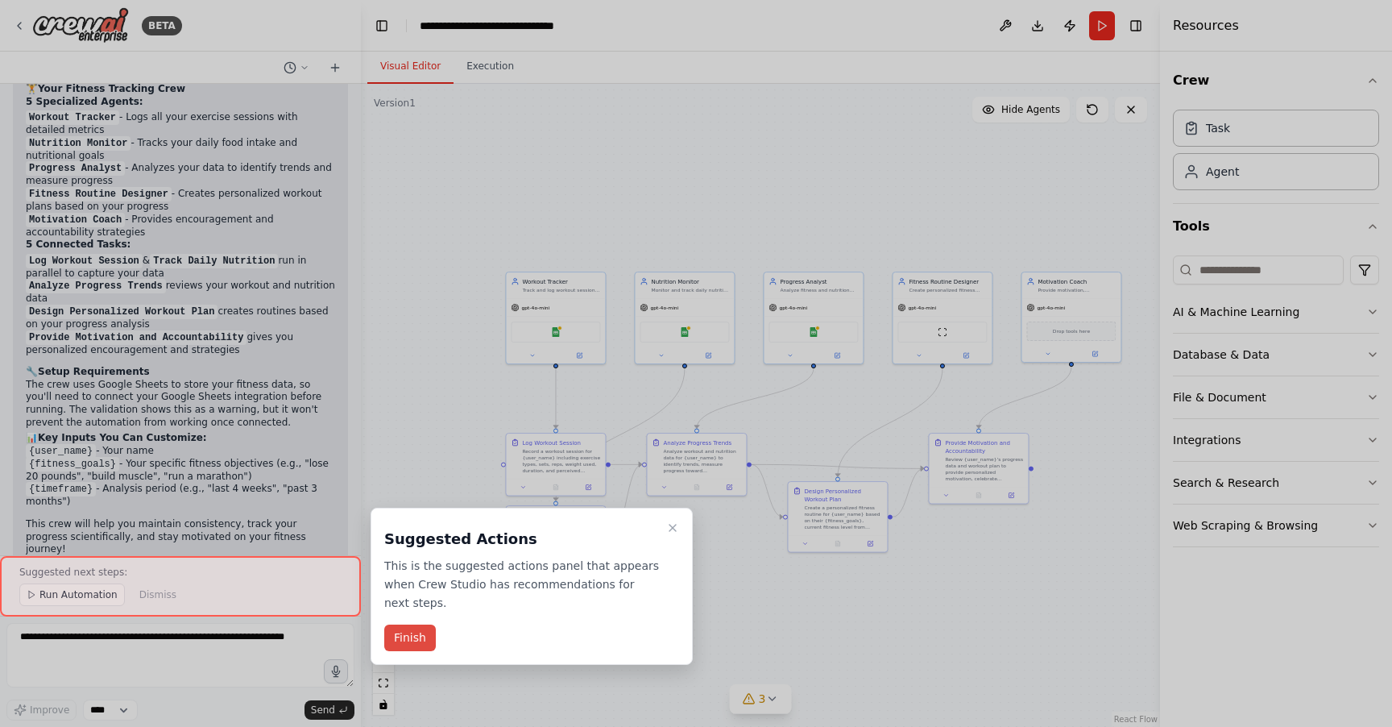
click at [416, 634] on button "Finish" at bounding box center [410, 637] width 52 height 27
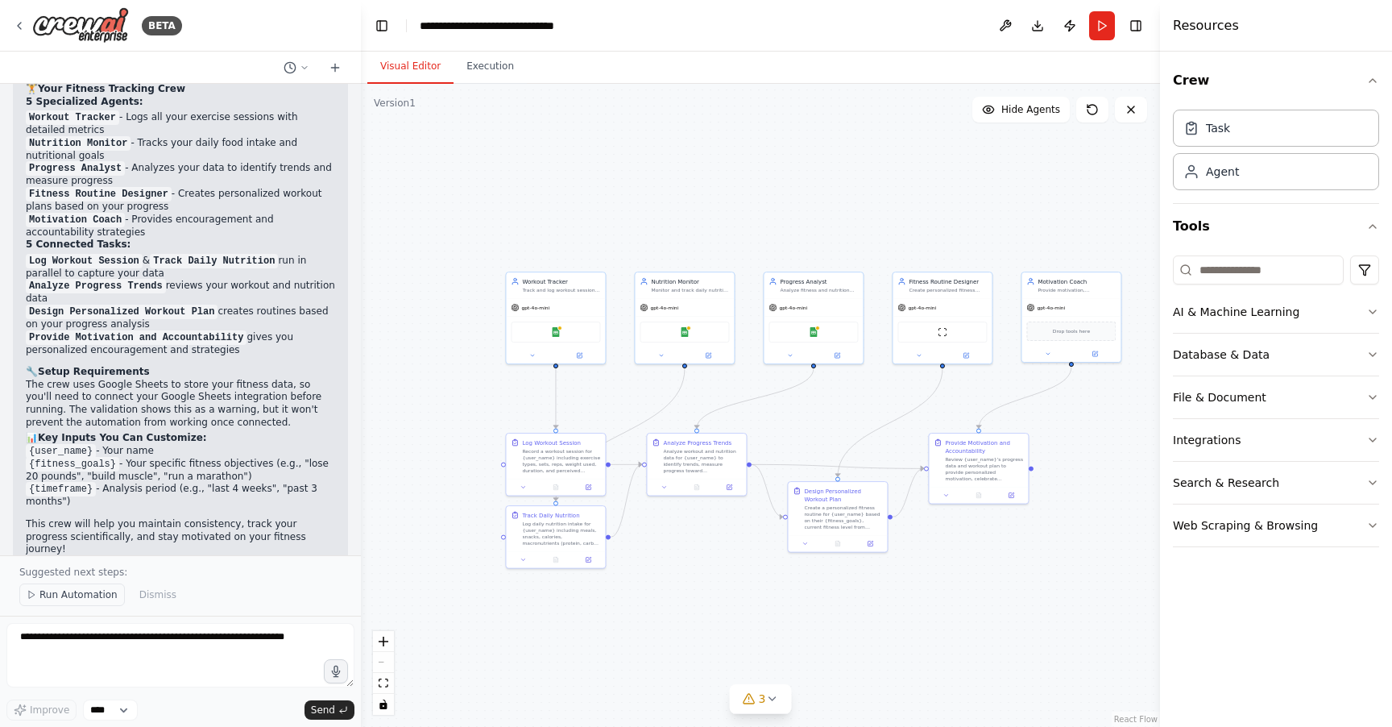
click at [69, 599] on span "Run Automation" at bounding box center [78, 594] width 78 height 13
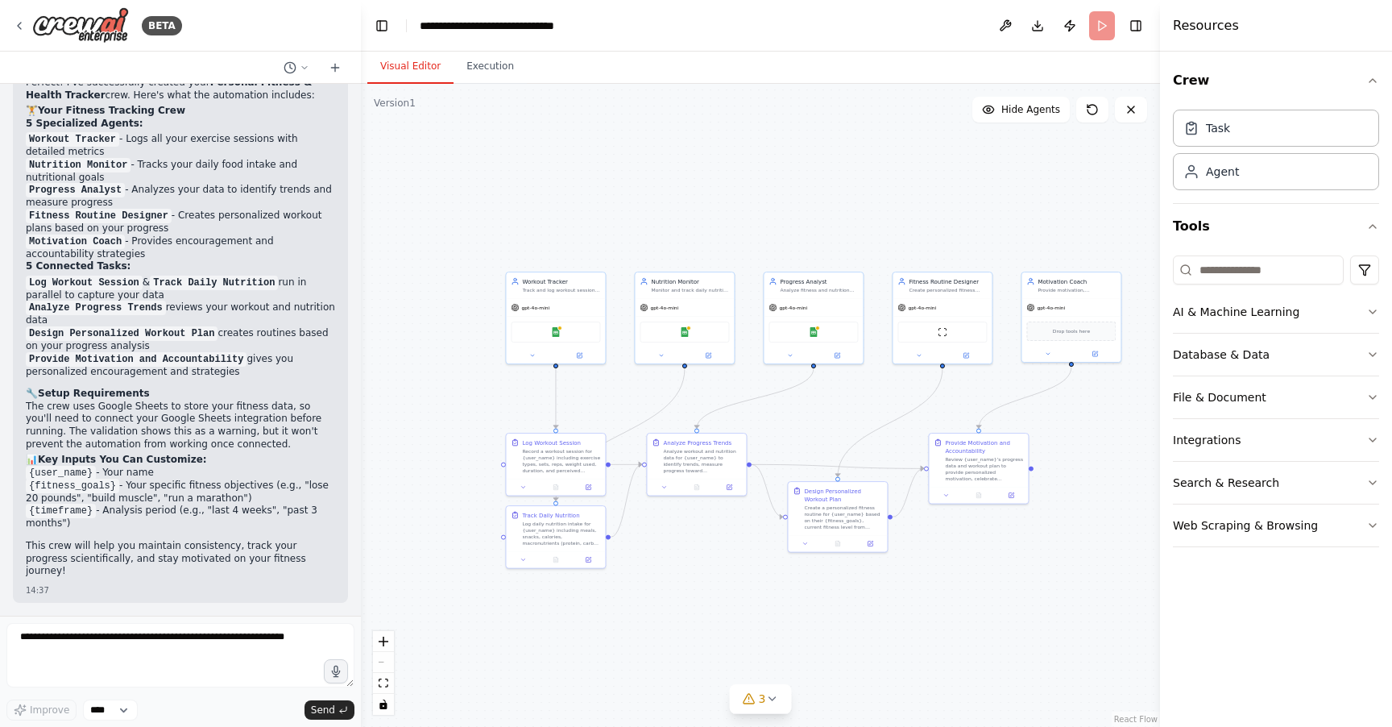
scroll to position [1129, 0]
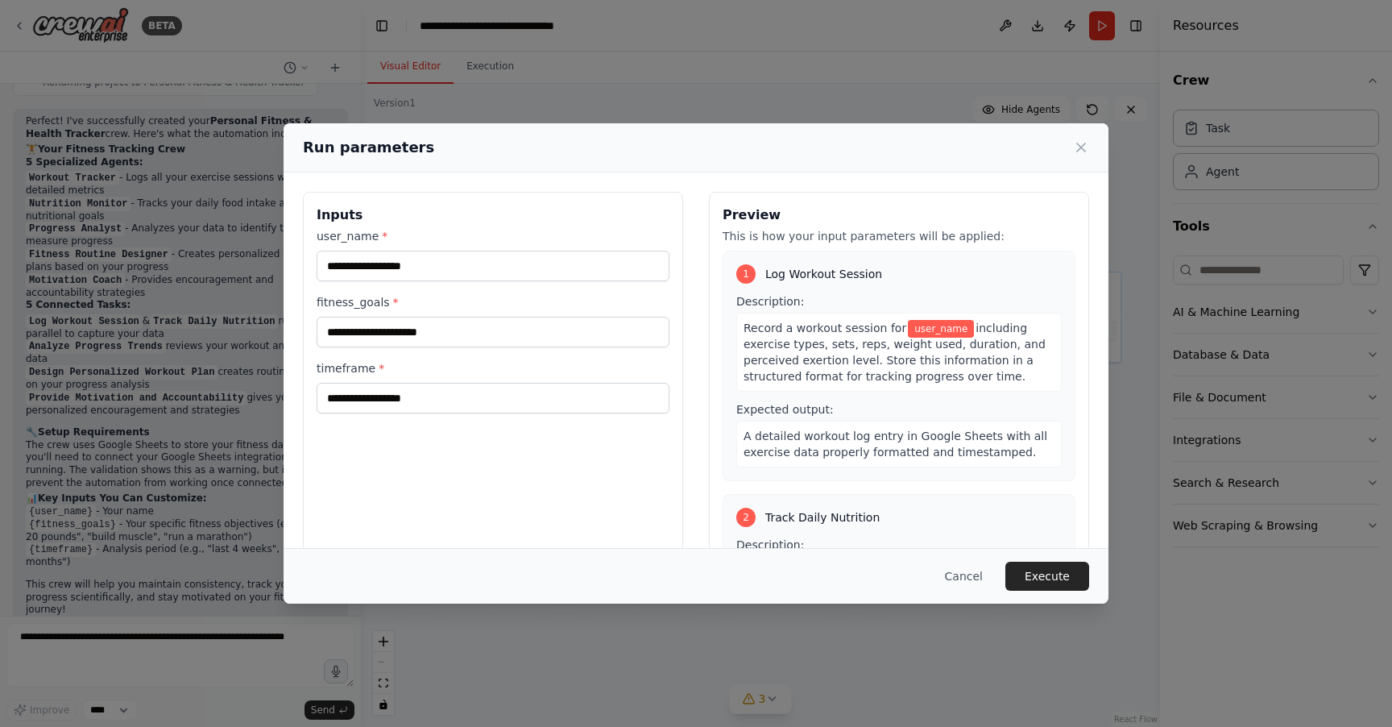
click at [1077, 157] on div "Run parameters" at bounding box center [696, 147] width 786 height 23
click at [1078, 152] on icon at bounding box center [1081, 147] width 16 height 16
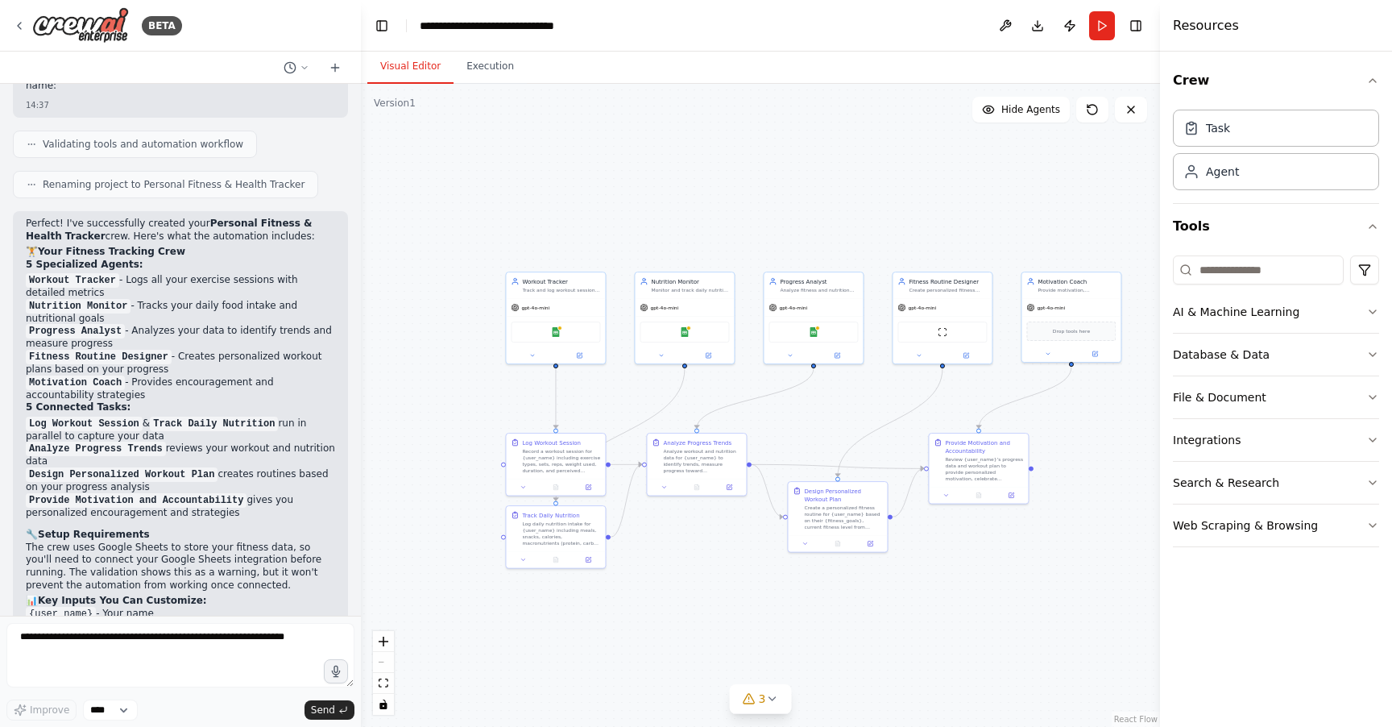
scroll to position [1025, 0]
click at [468, 82] on button "Execution" at bounding box center [490, 67] width 73 height 34
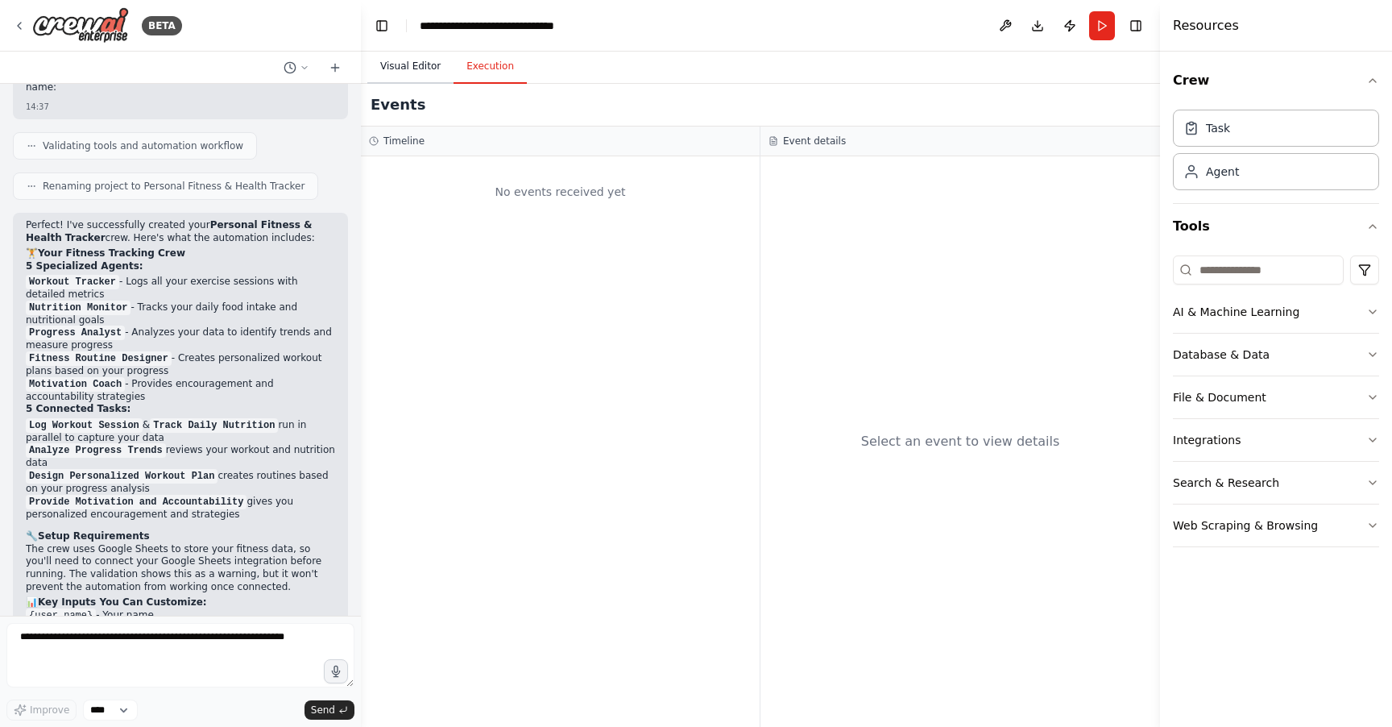
click at [426, 73] on button "Visual Editor" at bounding box center [410, 67] width 86 height 34
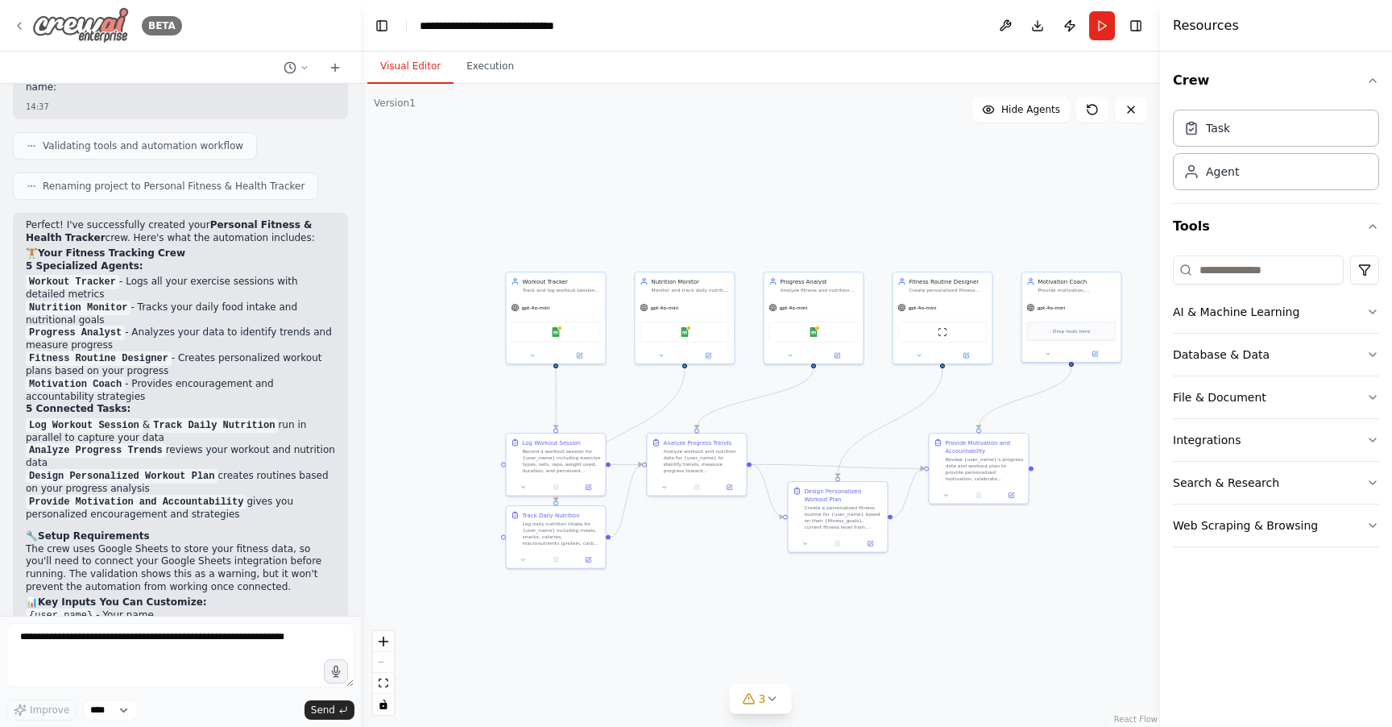
click at [15, 23] on icon at bounding box center [19, 25] width 13 height 13
